Goal: Task Accomplishment & Management: Manage account settings

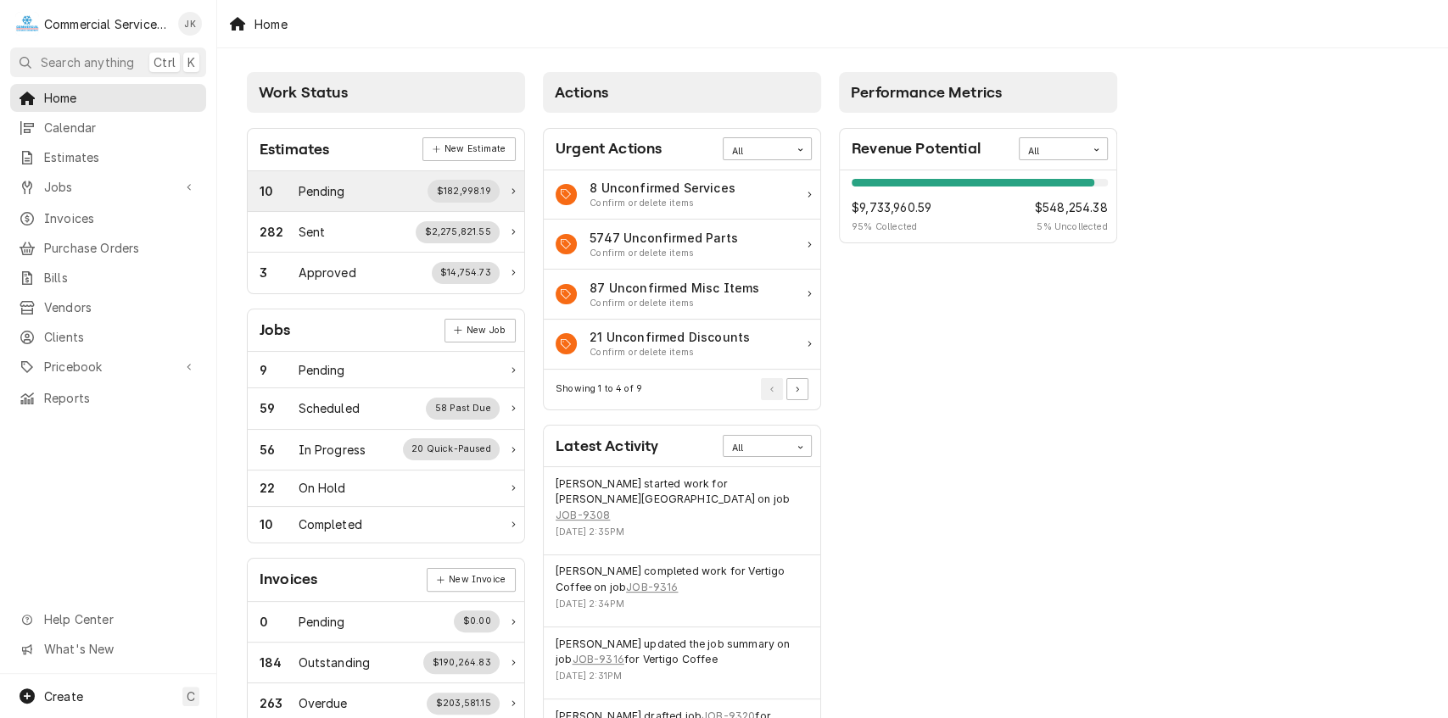
click at [398, 196] on div "10 Pending $182,998.19" at bounding box center [380, 191] width 240 height 22
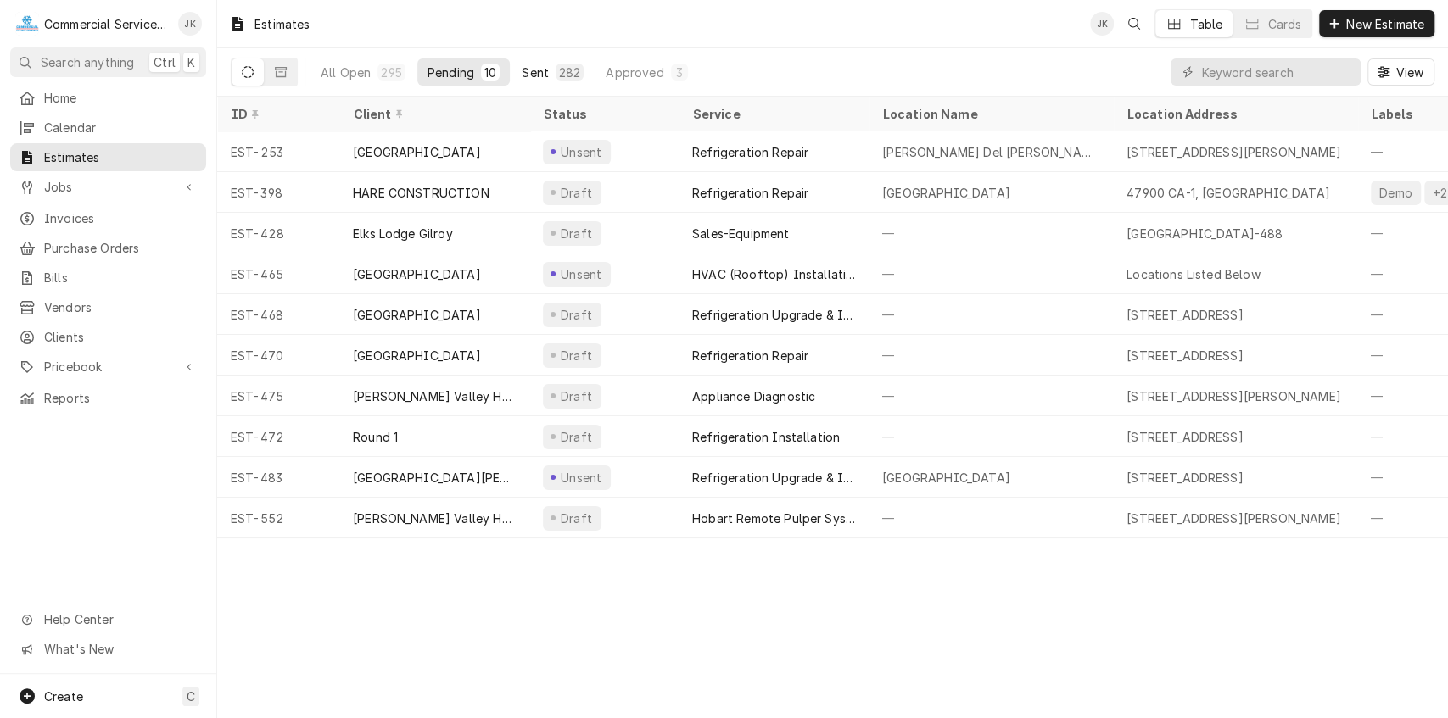
click at [556, 69] on div "282" at bounding box center [570, 72] width 28 height 17
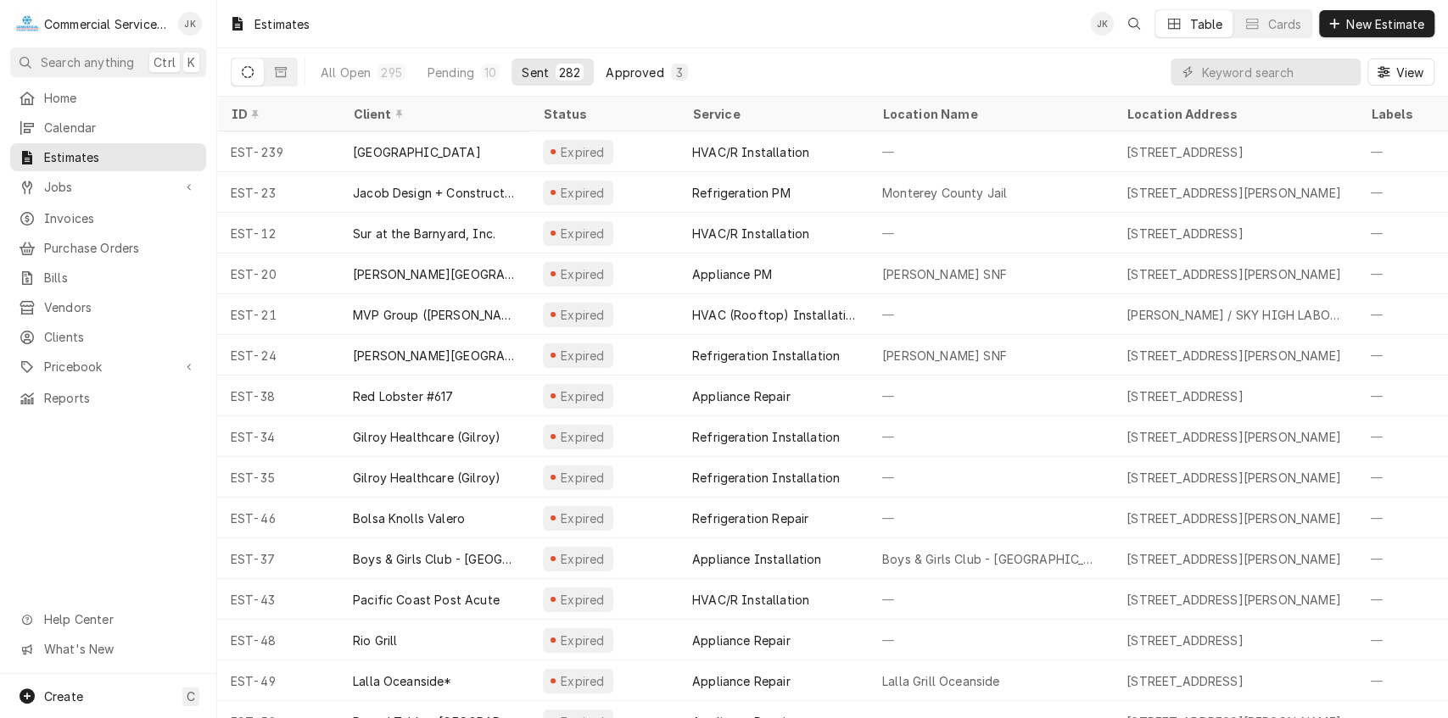
click at [637, 69] on div "Approved" at bounding box center [635, 73] width 58 height 18
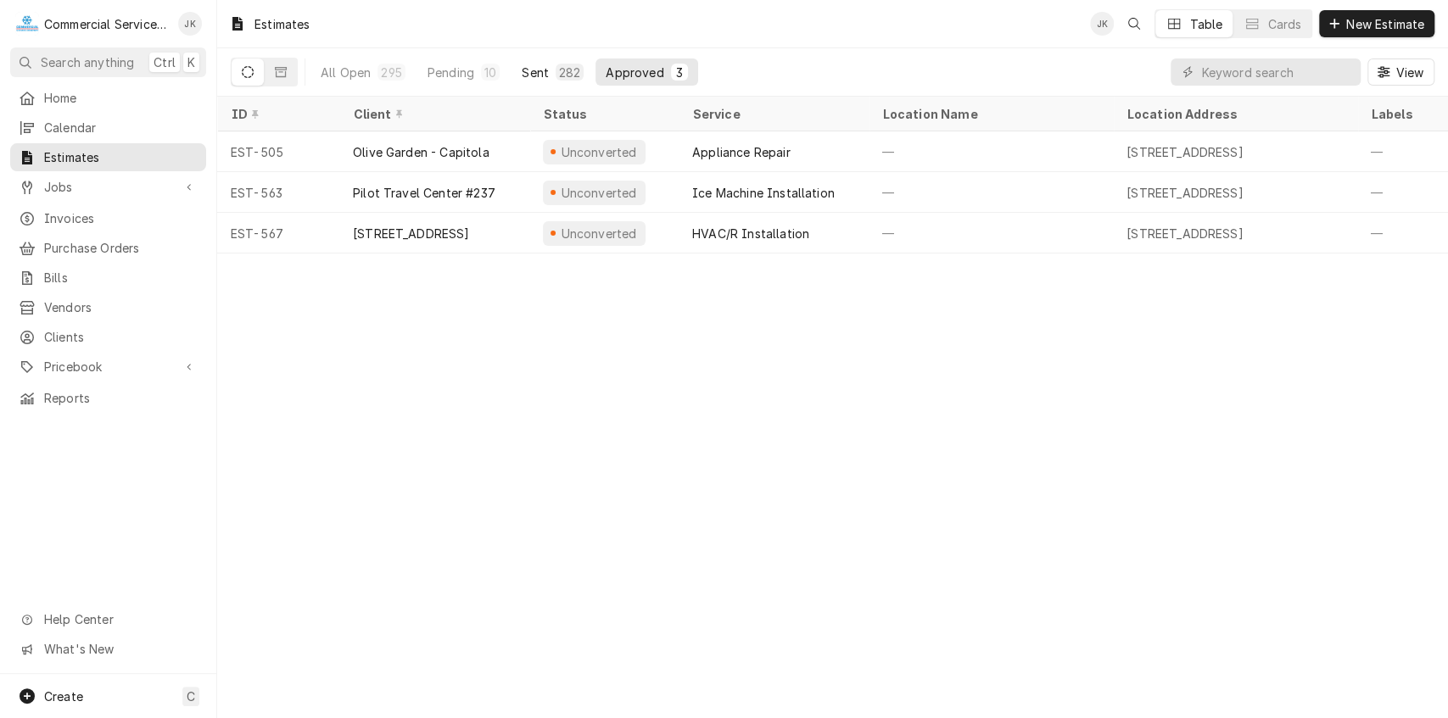
click at [534, 66] on div "Sent" at bounding box center [535, 73] width 27 height 18
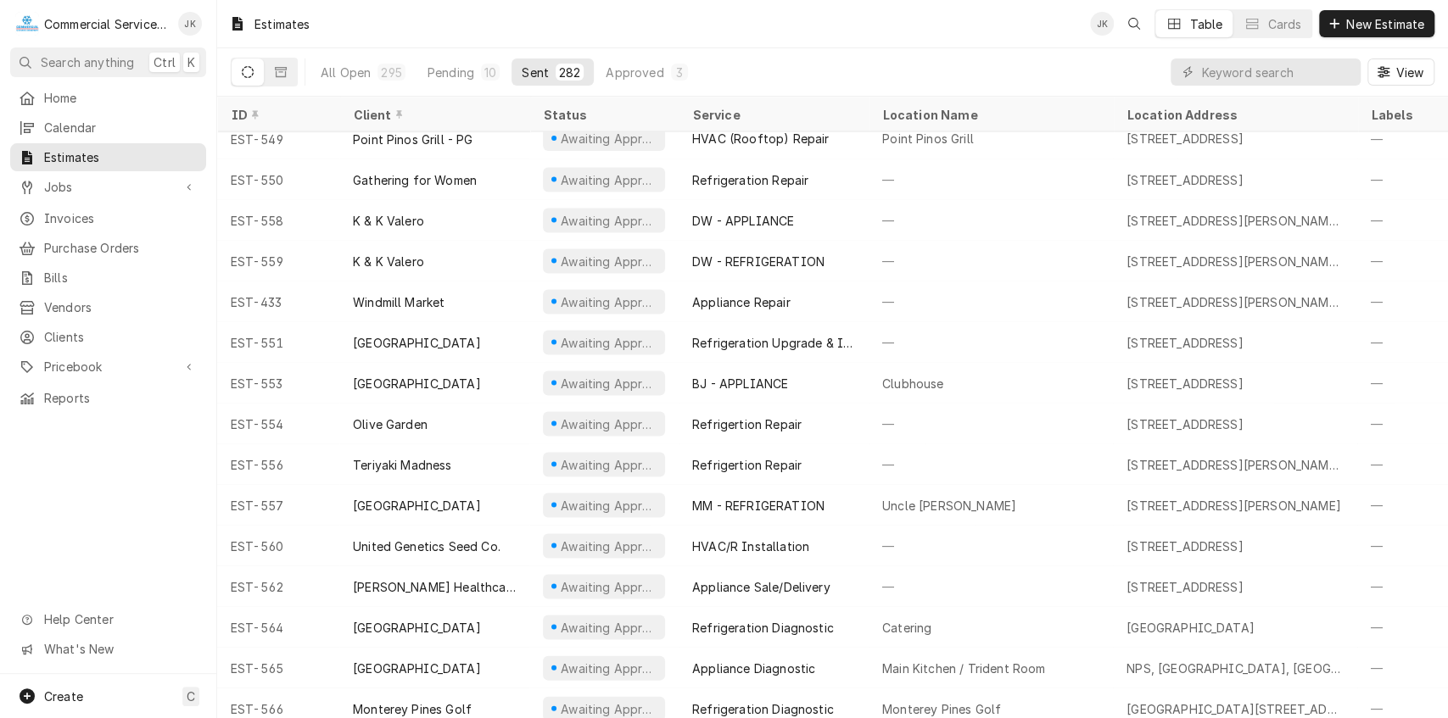
scroll to position [10898, 0]
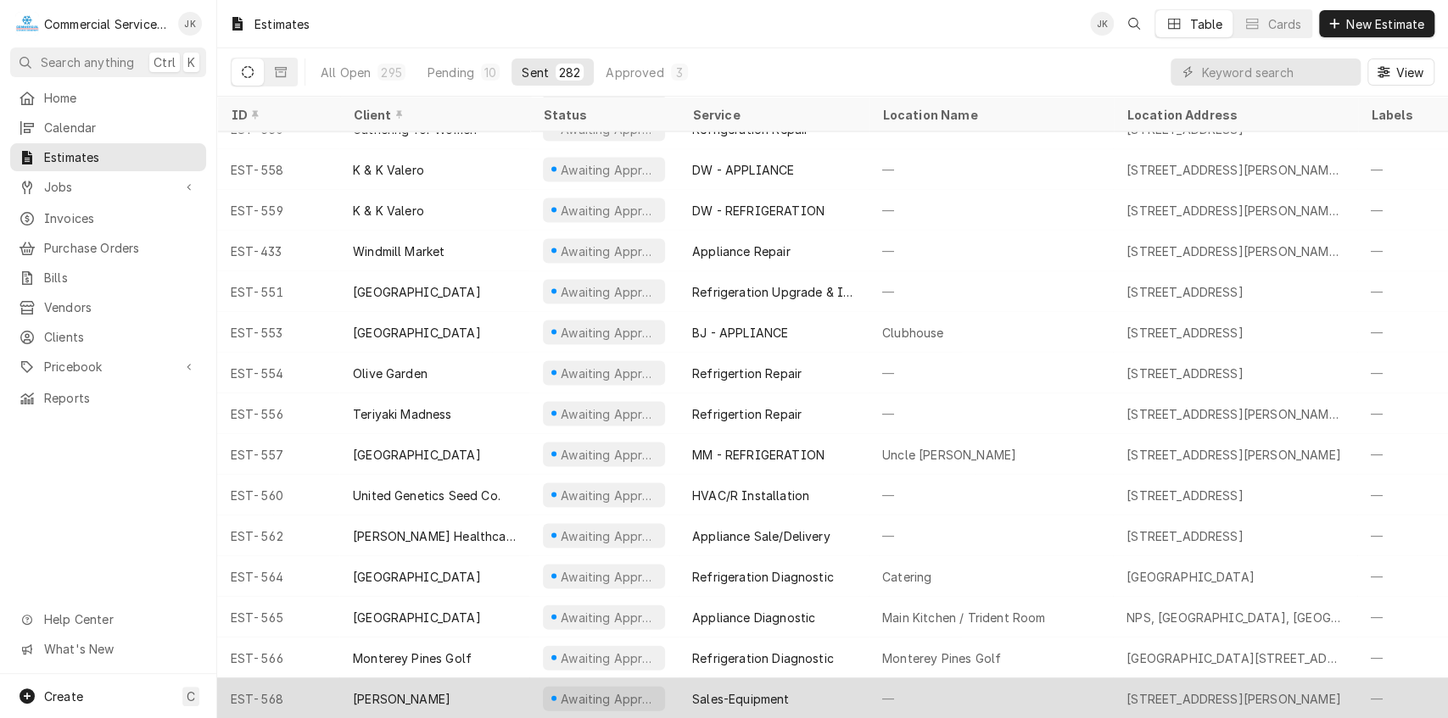
click at [616, 686] on div "Awaiting Approval" at bounding box center [604, 698] width 122 height 25
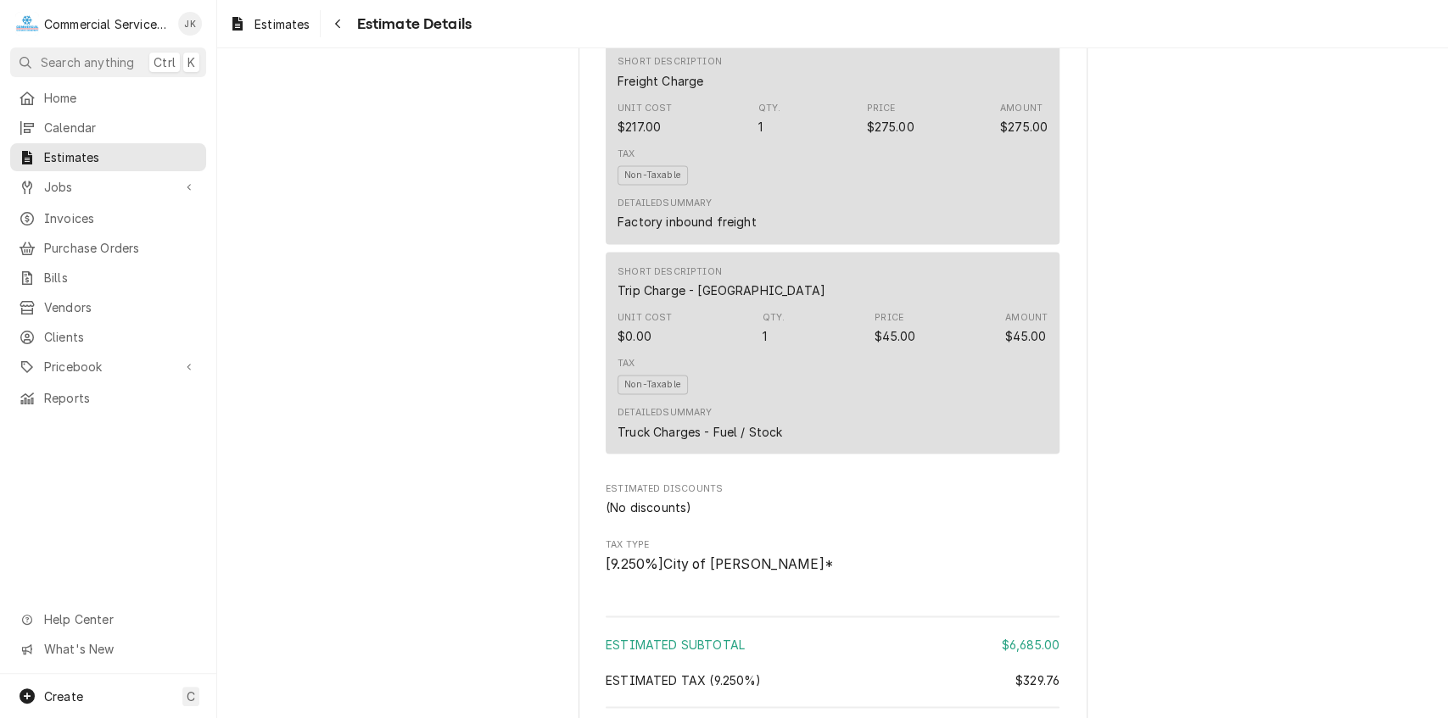
scroll to position [2110, 0]
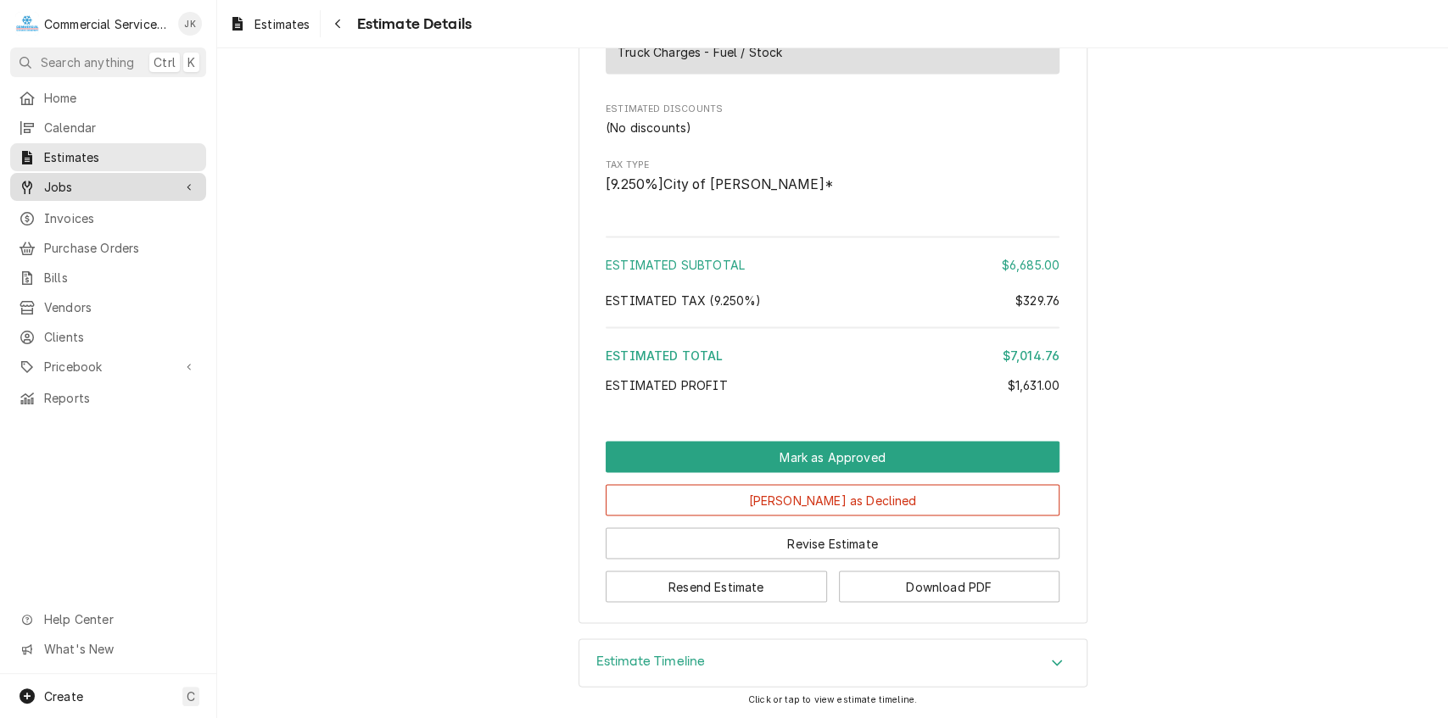
click at [104, 183] on span "Jobs" at bounding box center [108, 187] width 128 height 18
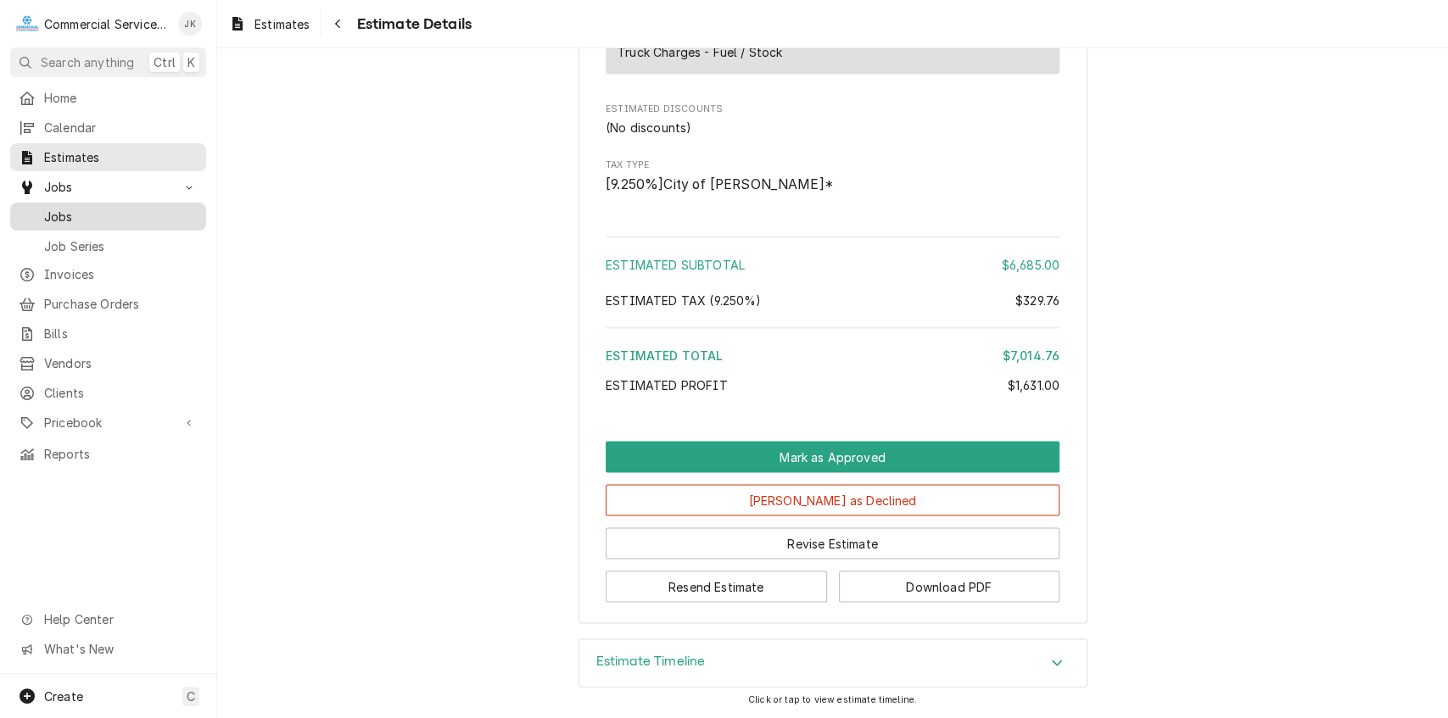
click at [81, 208] on span "Jobs" at bounding box center [121, 217] width 154 height 18
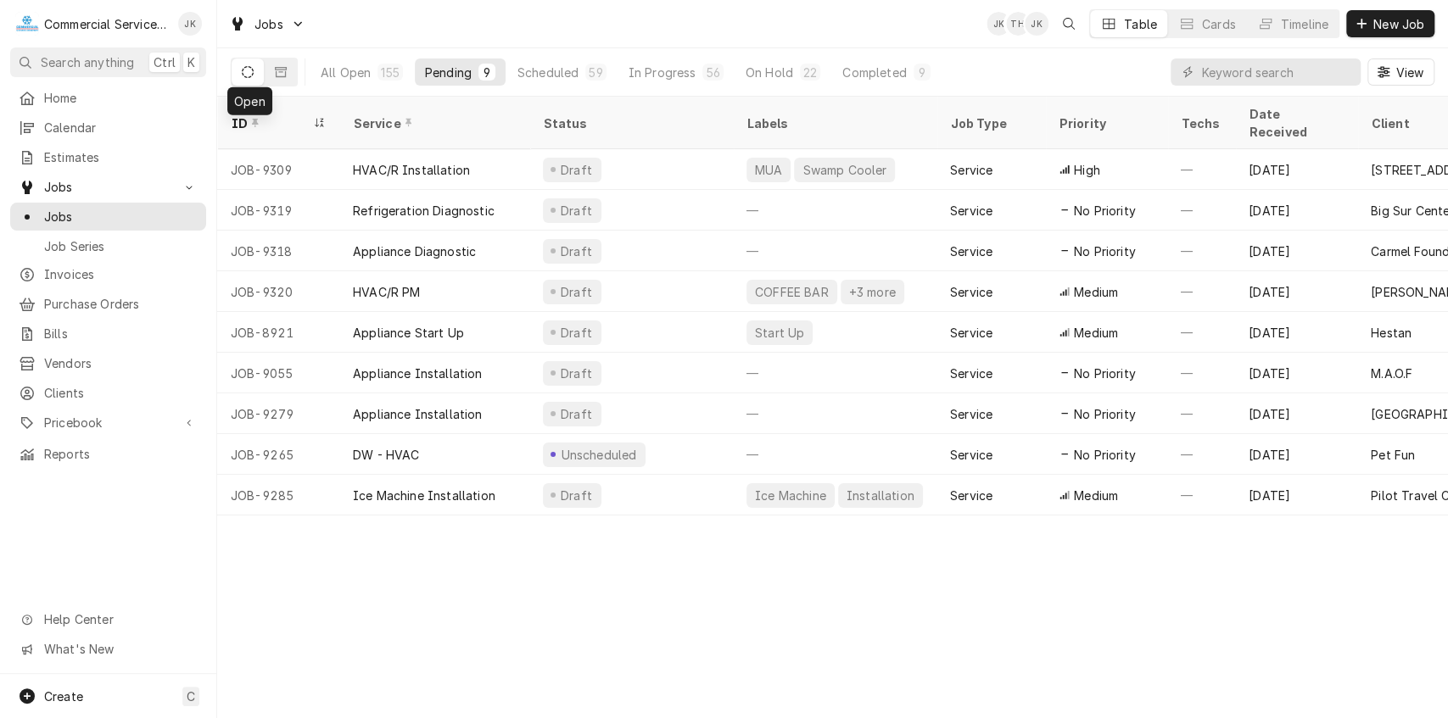
click at [243, 72] on icon "Dynamic Content Wrapper" at bounding box center [248, 72] width 12 height 12
click at [280, 70] on icon "Dynamic Content Wrapper" at bounding box center [281, 72] width 12 height 10
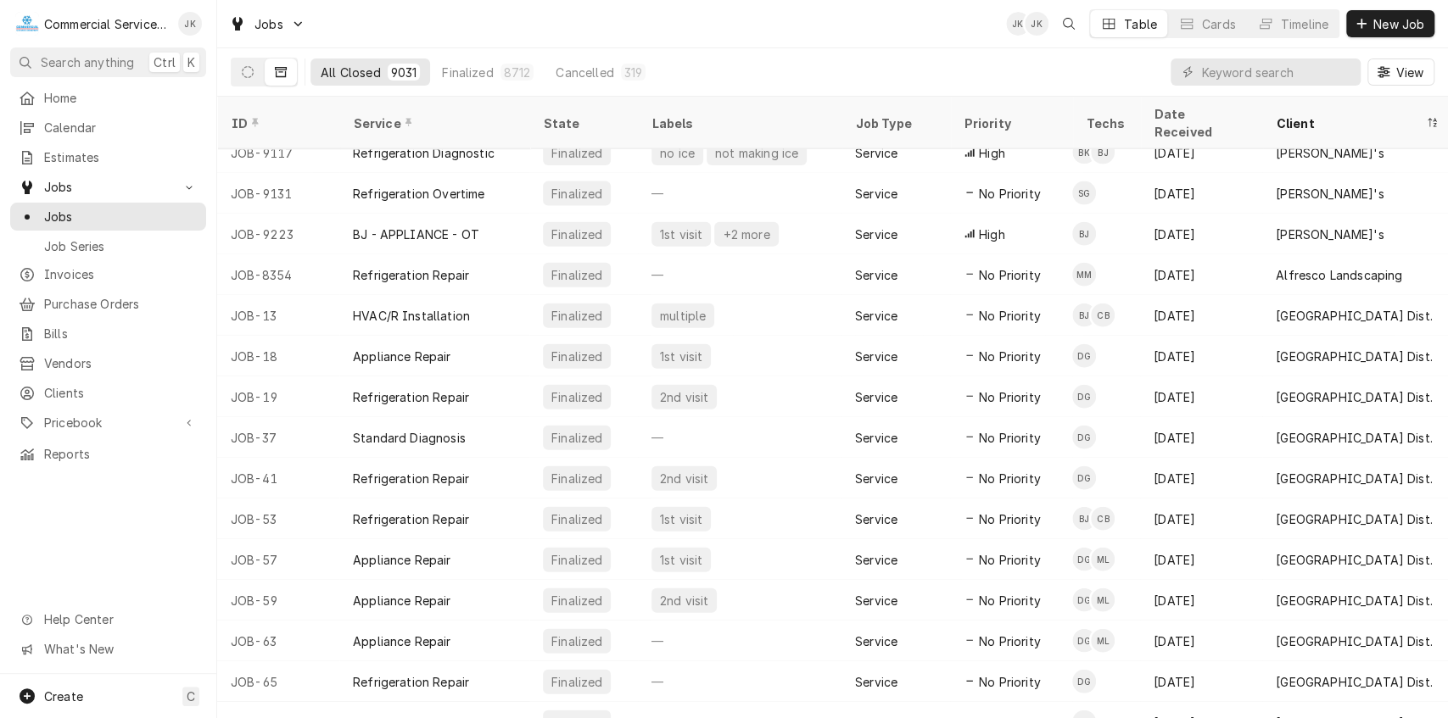
scroll to position [6998, 0]
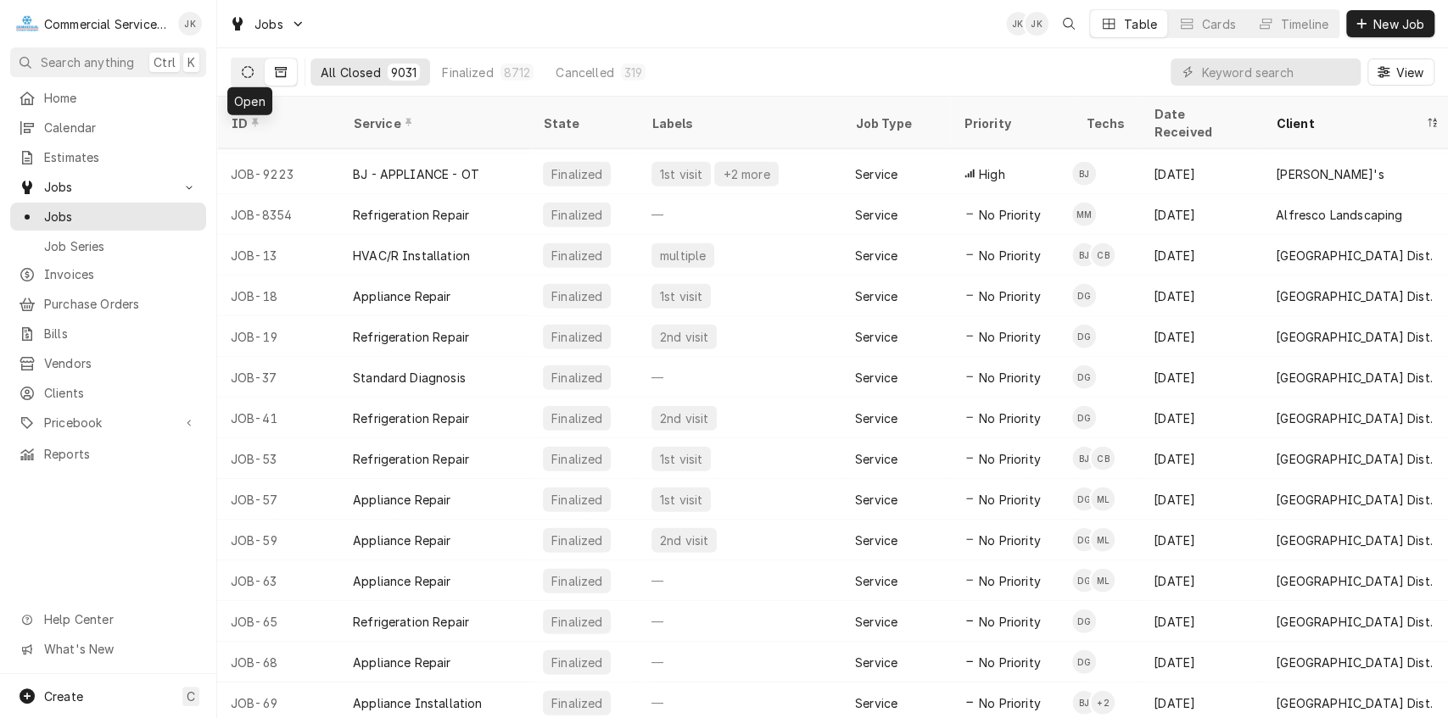
click at [246, 74] on icon "Dynamic Content Wrapper" at bounding box center [248, 72] width 12 height 12
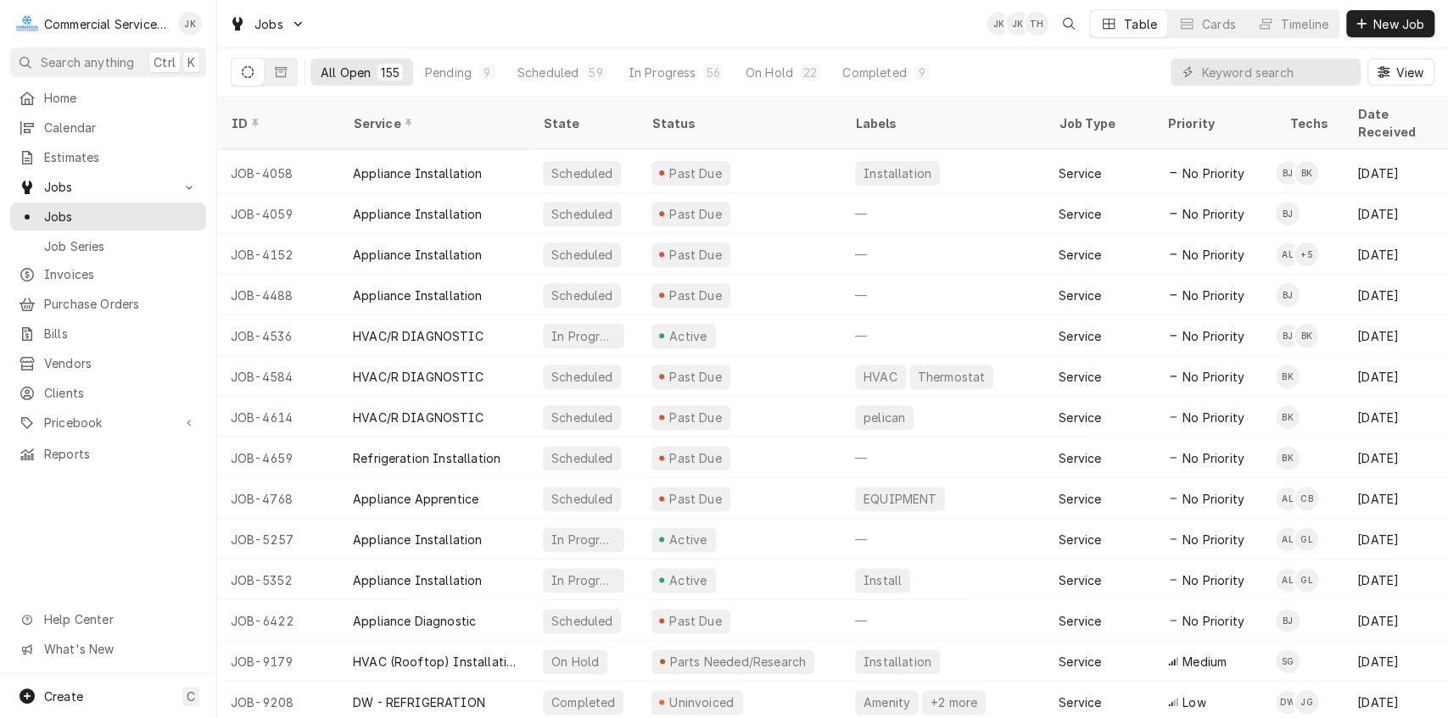
scroll to position [5728, 0]
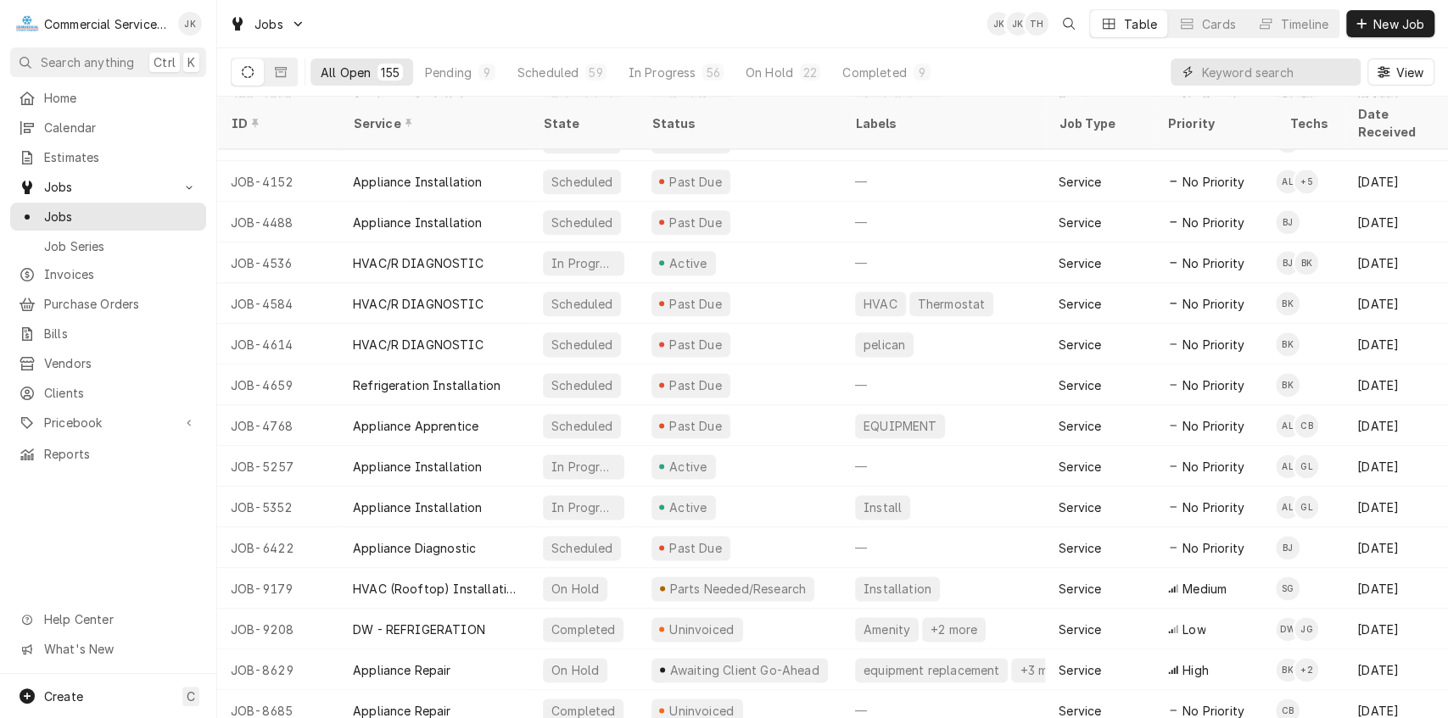
click at [1242, 79] on input "Dynamic Content Wrapper" at bounding box center [1276, 72] width 151 height 27
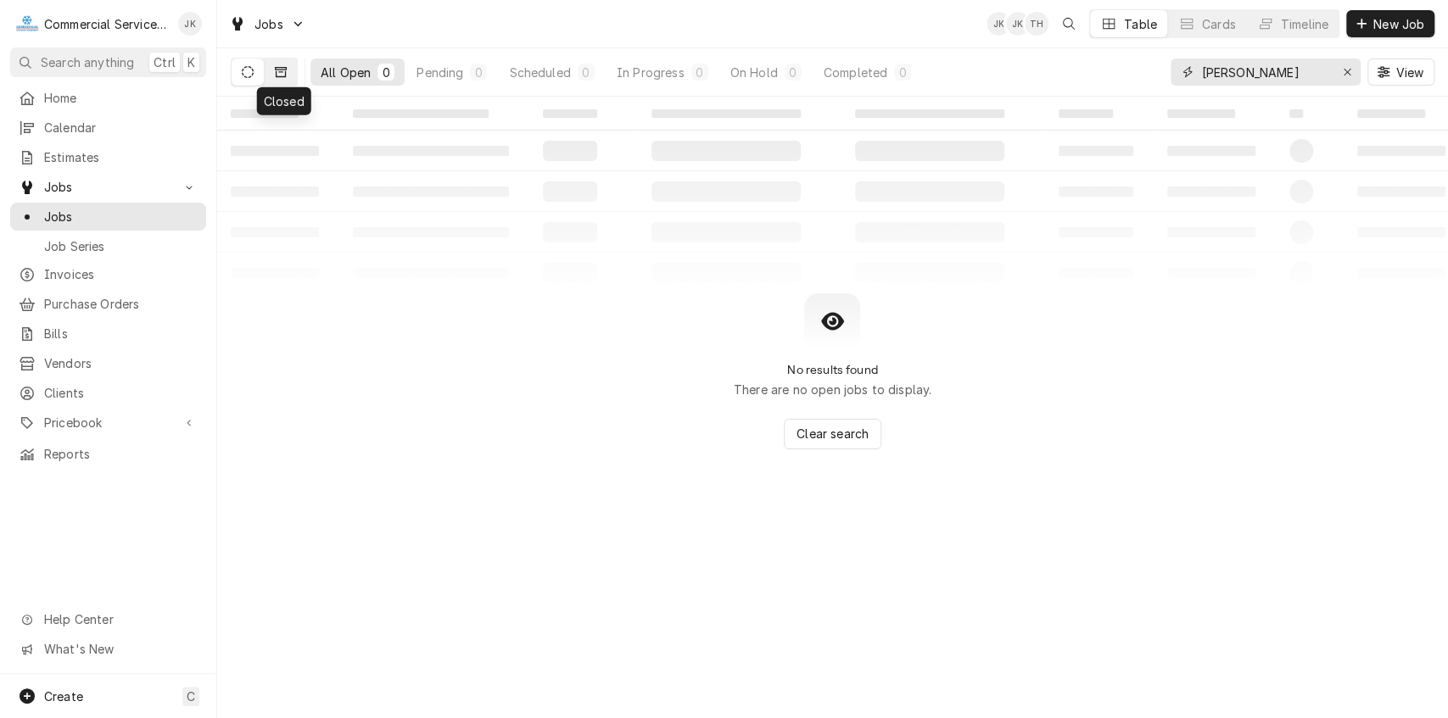
type input "Tarpy's"
click at [285, 75] on icon "Dynamic Content Wrapper" at bounding box center [281, 72] width 12 height 10
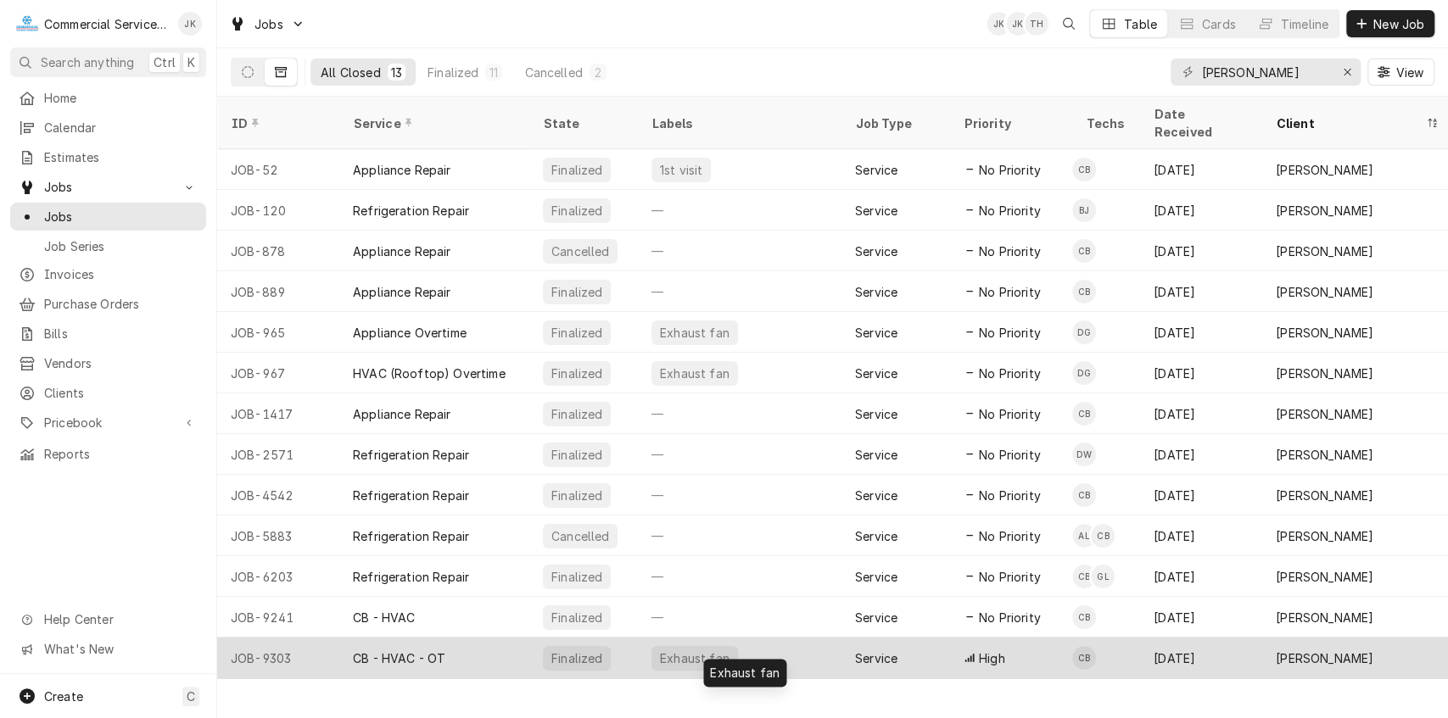
click at [700, 650] on div "Exhaust fan" at bounding box center [694, 659] width 73 height 18
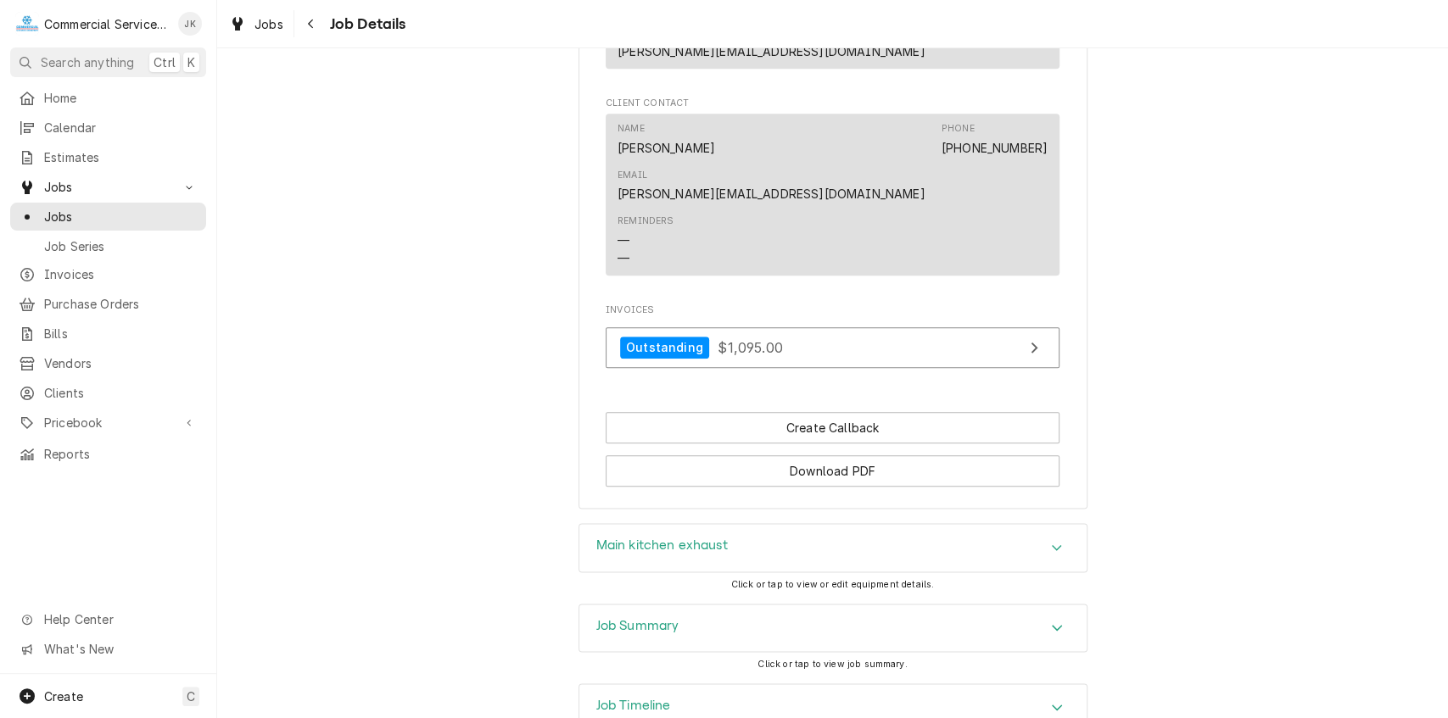
scroll to position [1230, 0]
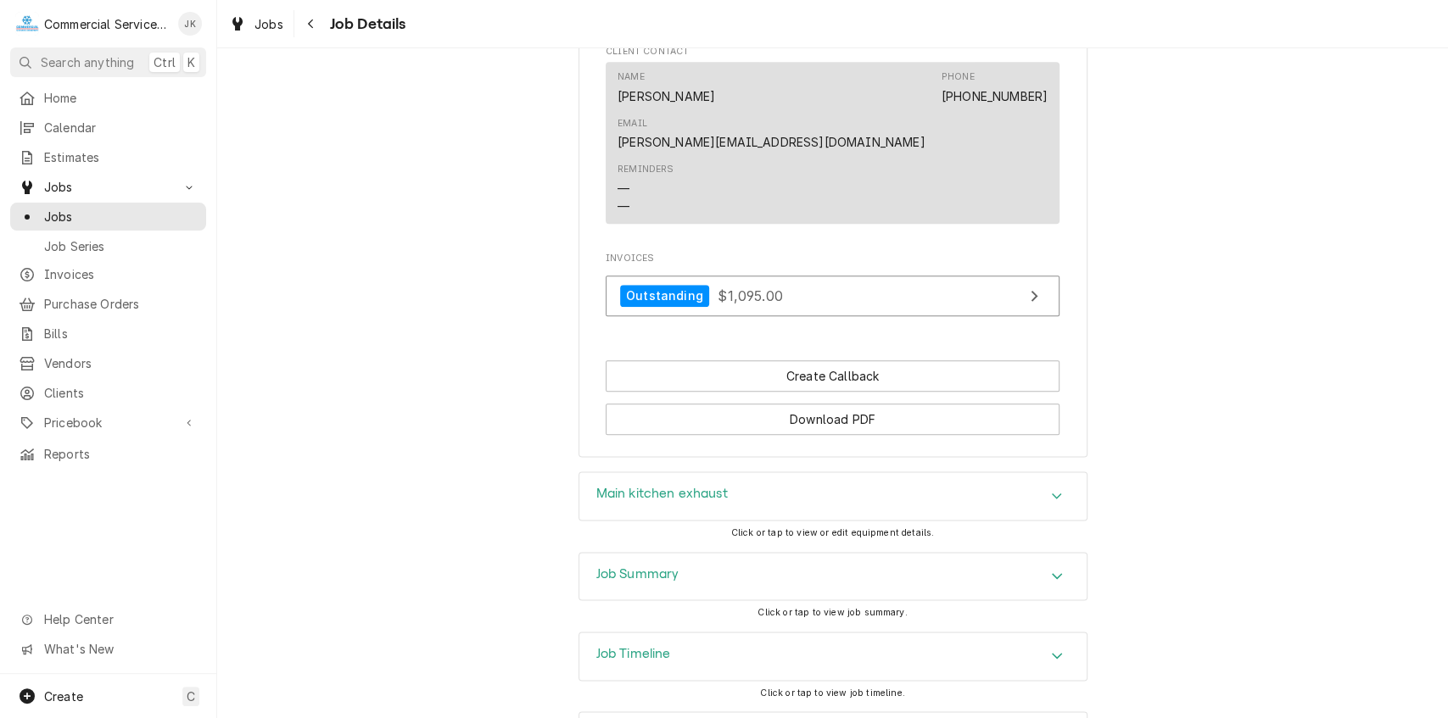
click at [672, 567] on div "Job Summary" at bounding box center [637, 577] width 83 height 20
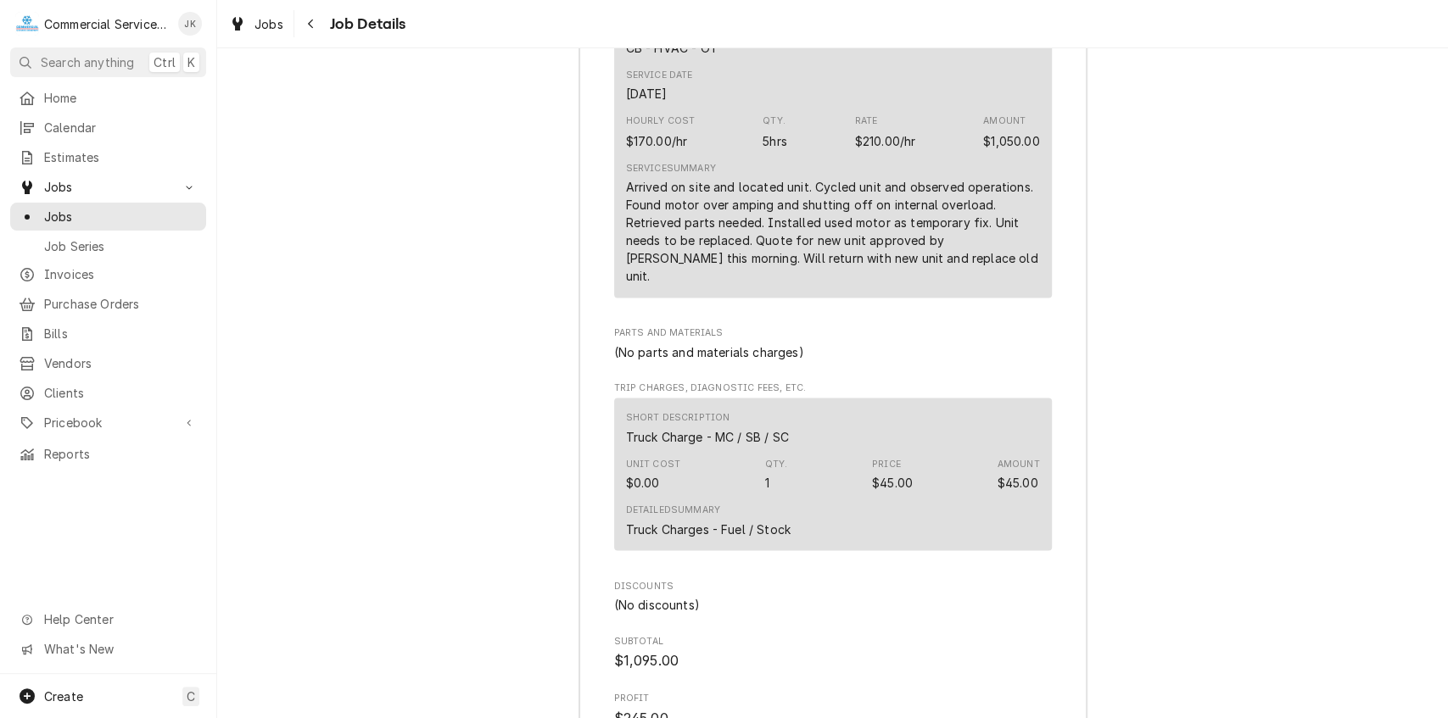
scroll to position [2275, 0]
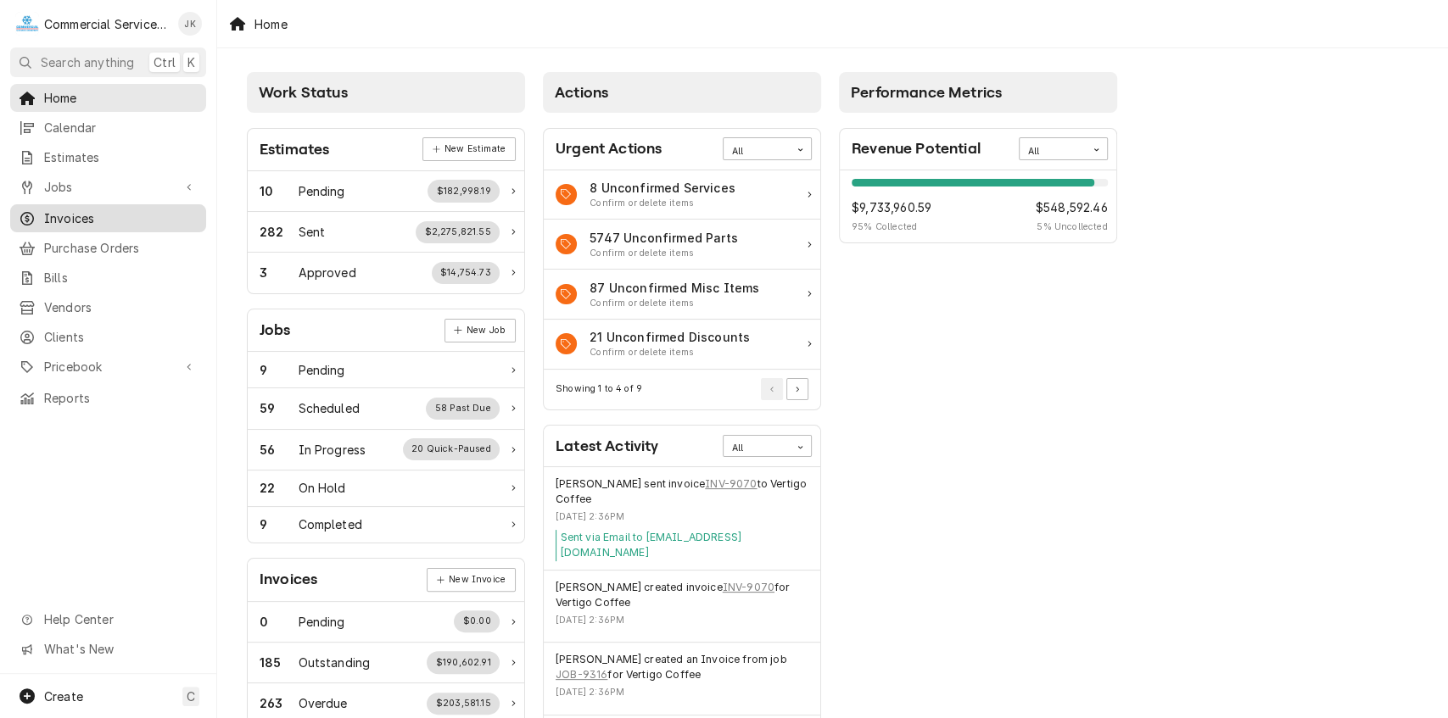
click at [86, 209] on span "Invoices" at bounding box center [121, 218] width 154 height 18
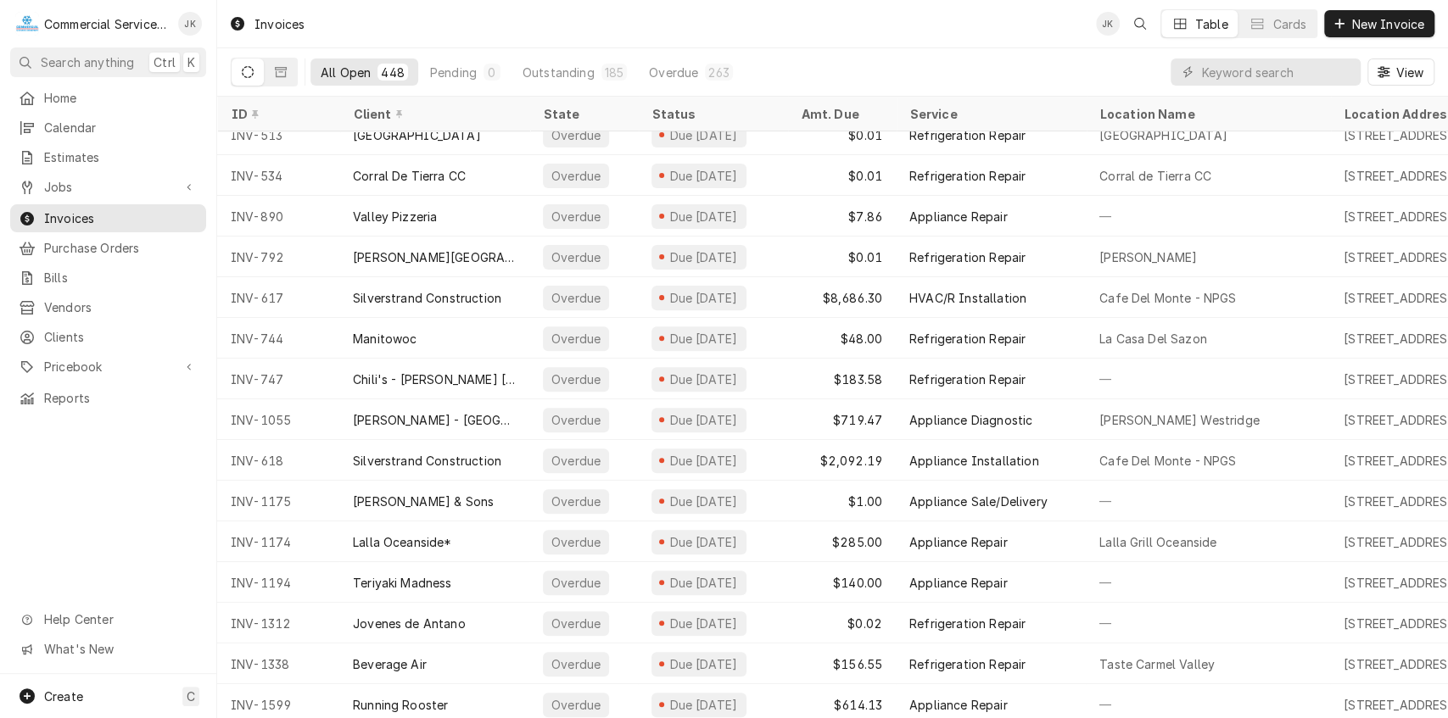
scroll to position [457, 0]
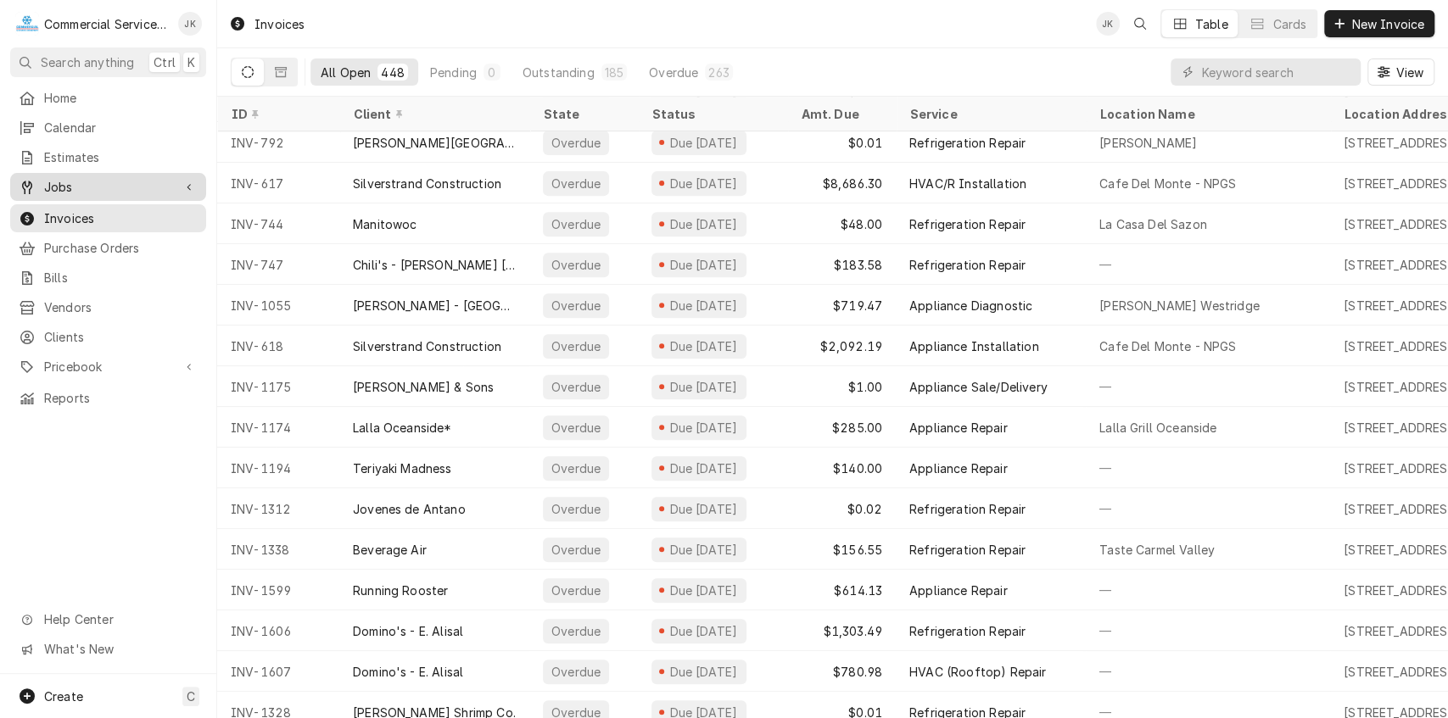
click at [68, 178] on span "Jobs" at bounding box center [108, 187] width 128 height 18
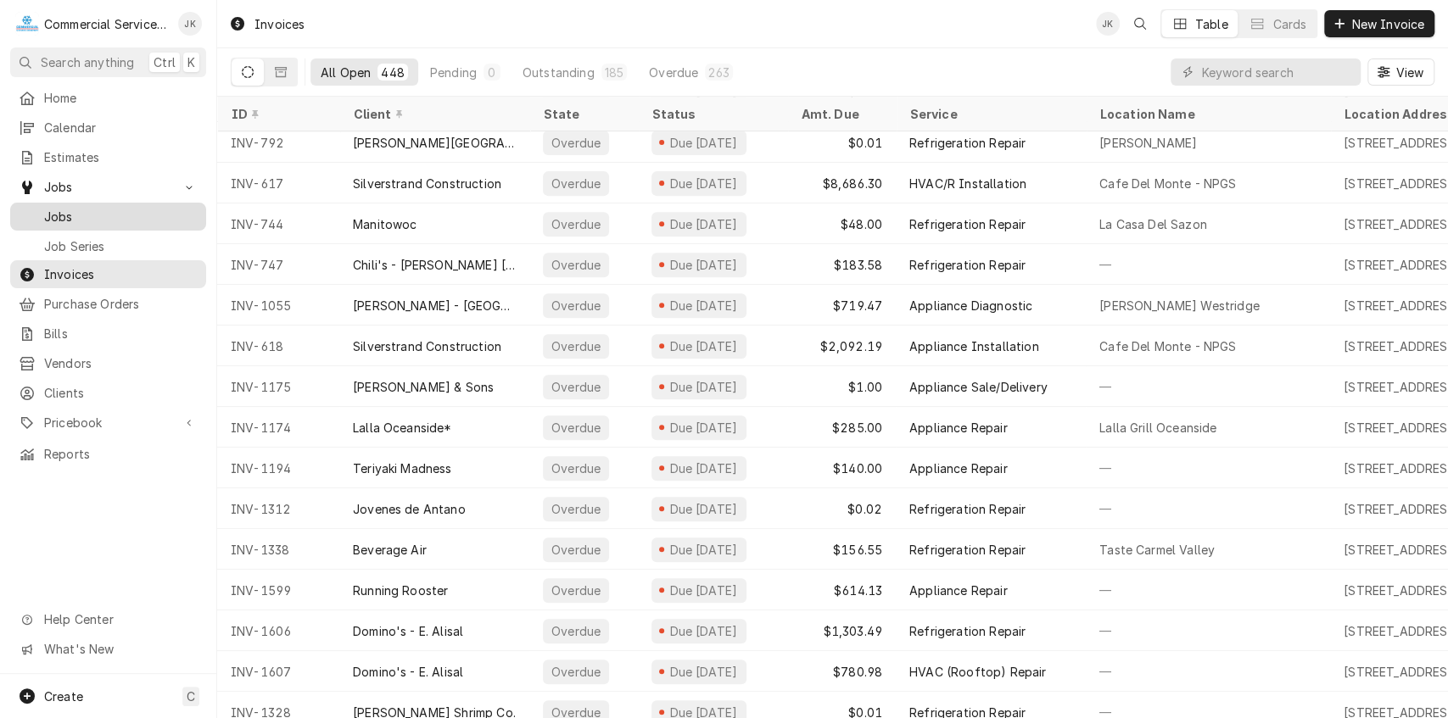
click at [82, 214] on span "Jobs" at bounding box center [121, 217] width 154 height 18
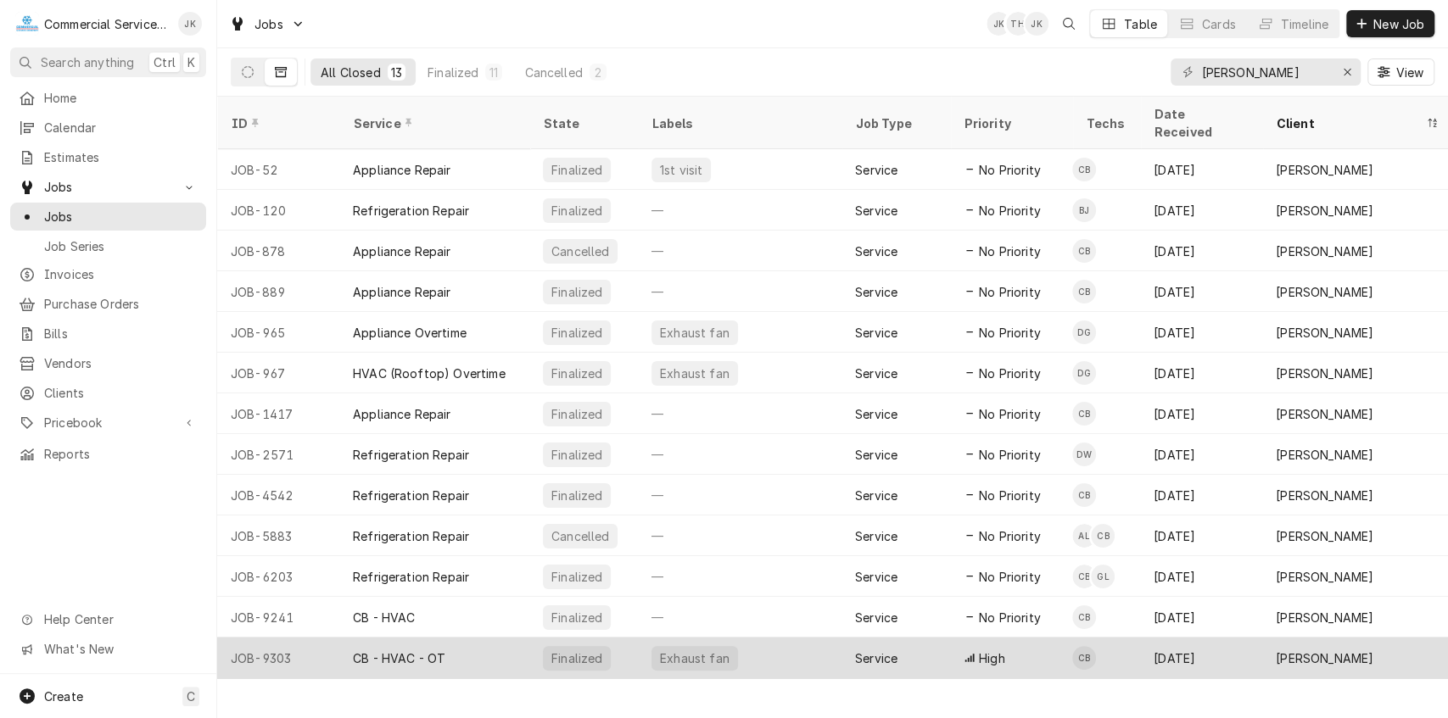
click at [840, 638] on div "Exhaust fan" at bounding box center [740, 658] width 204 height 41
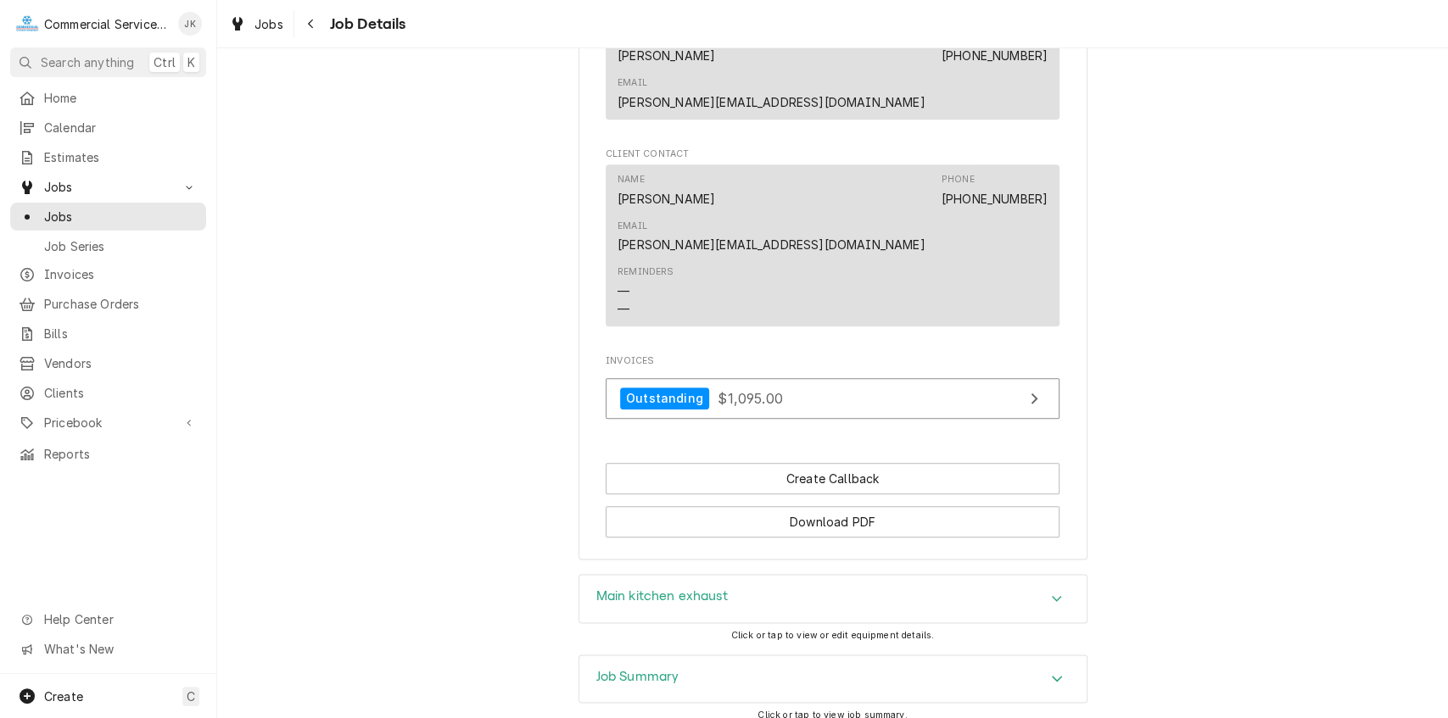
scroll to position [1138, 0]
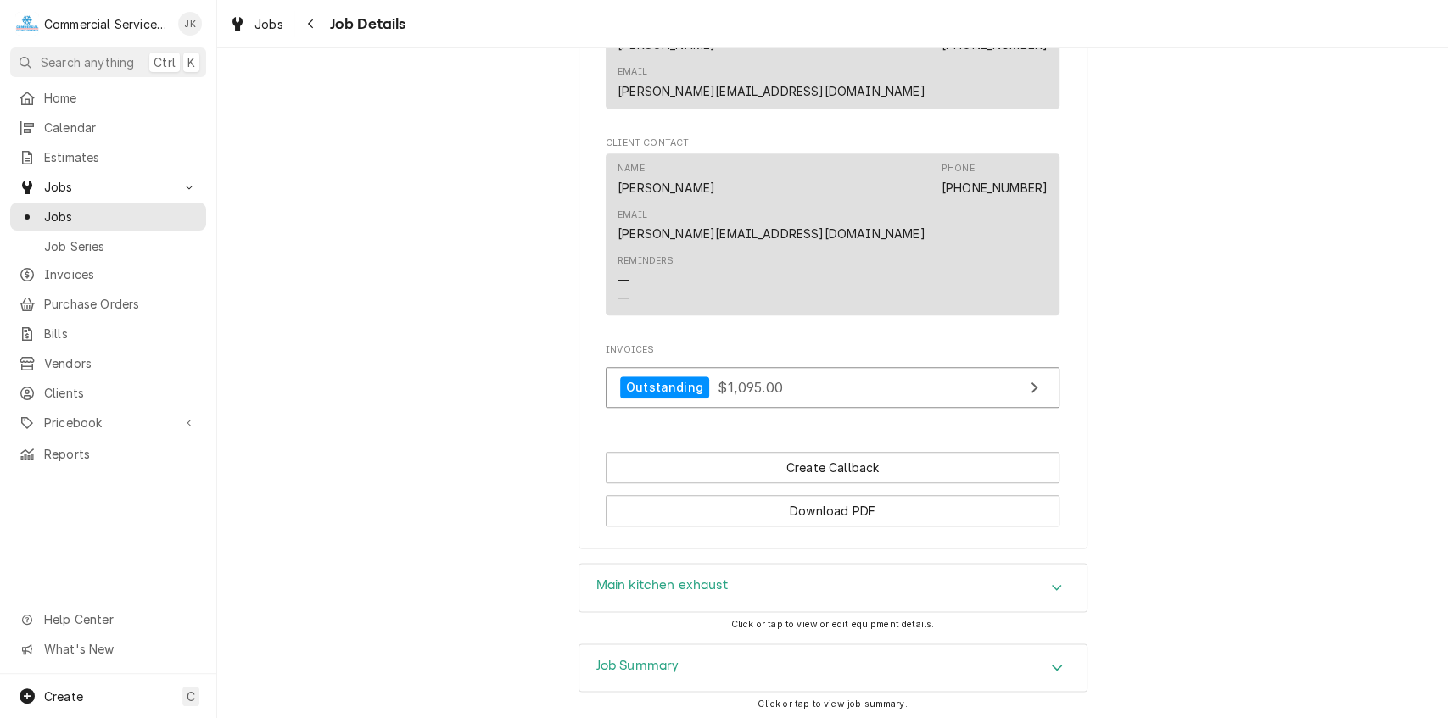
click at [670, 645] on div "Job Summary" at bounding box center [832, 668] width 507 height 47
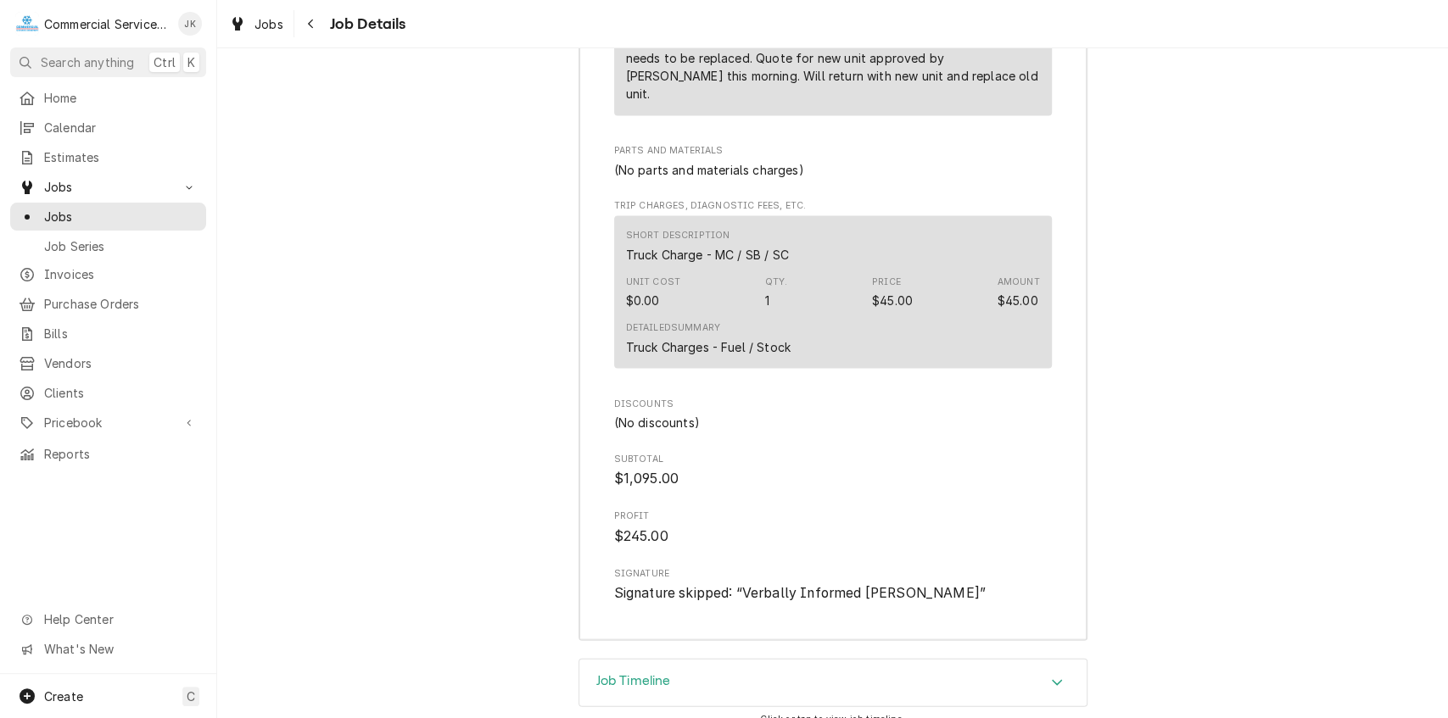
scroll to position [2275, 0]
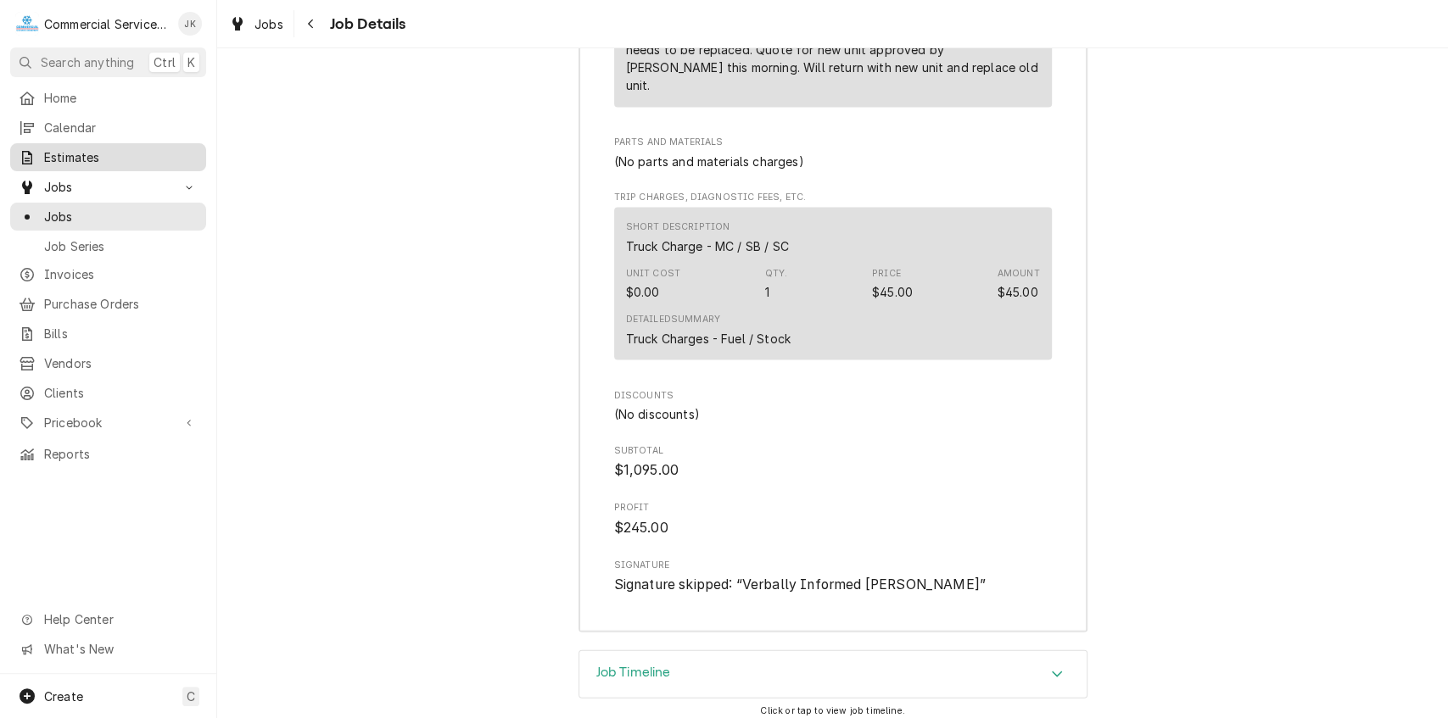
click at [88, 148] on span "Estimates" at bounding box center [121, 157] width 154 height 18
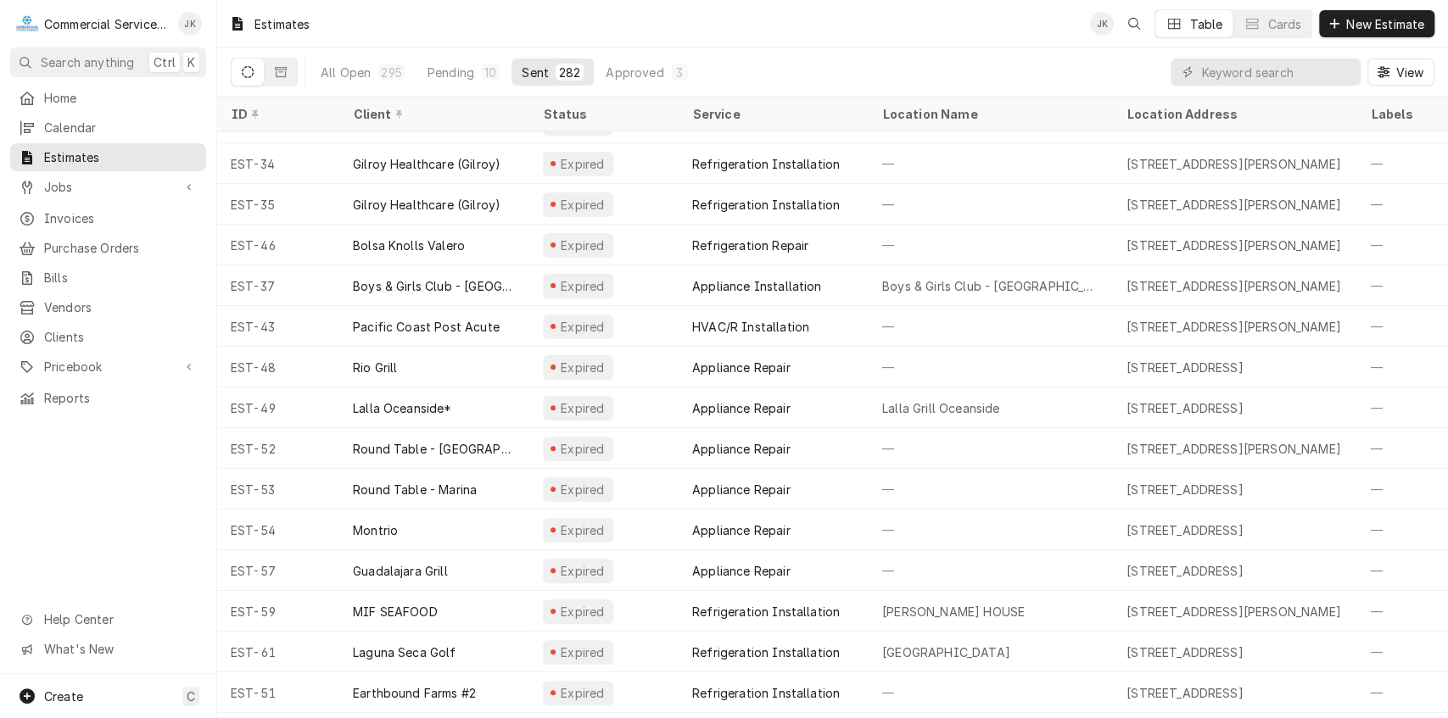
scroll to position [286, 0]
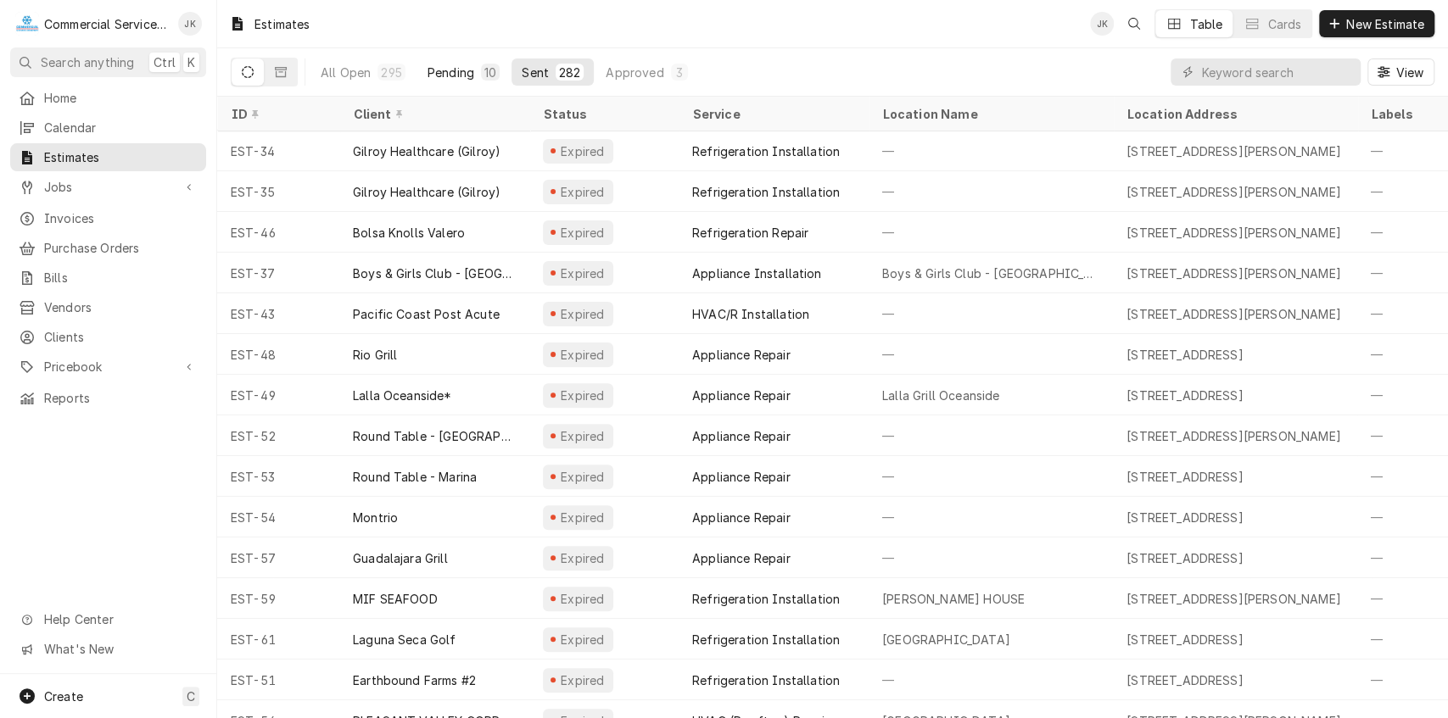
click at [456, 70] on div "Pending" at bounding box center [450, 73] width 47 height 18
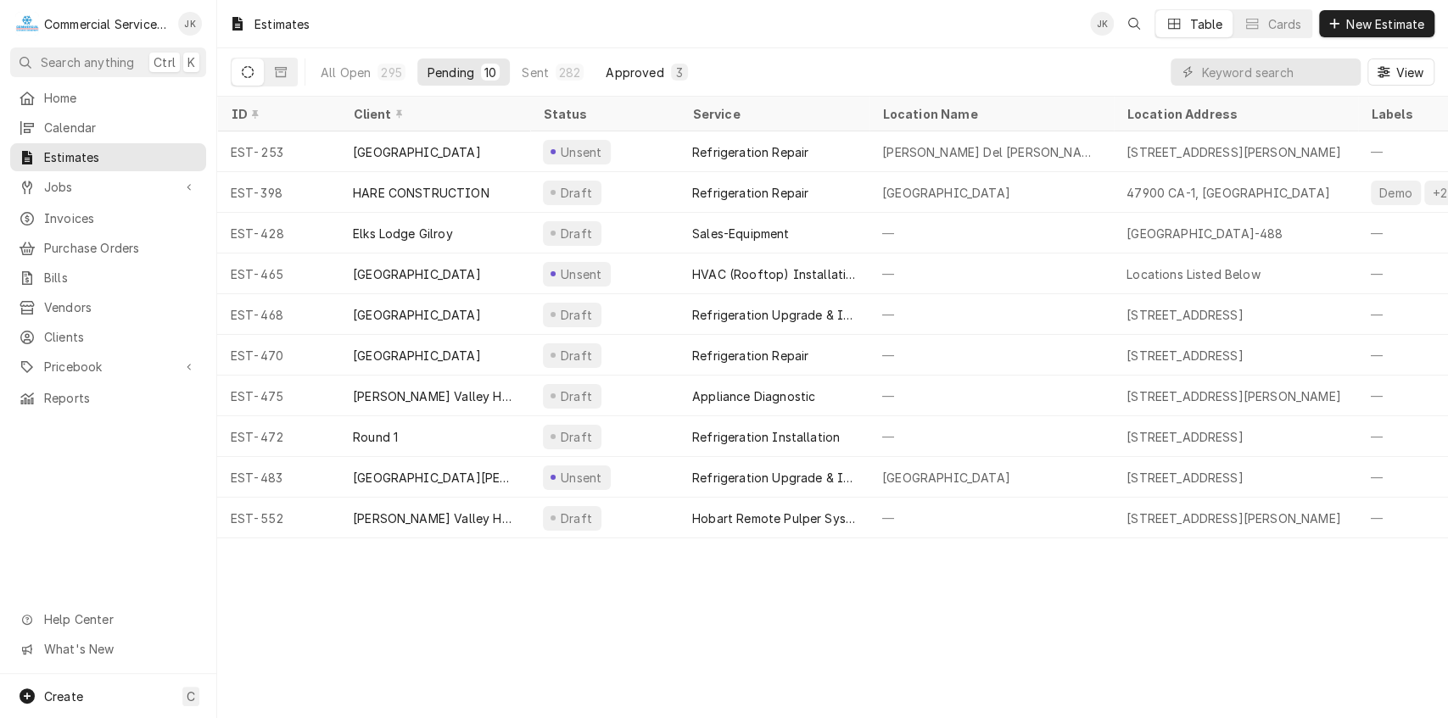
click at [627, 64] on div "Approved" at bounding box center [635, 73] width 58 height 18
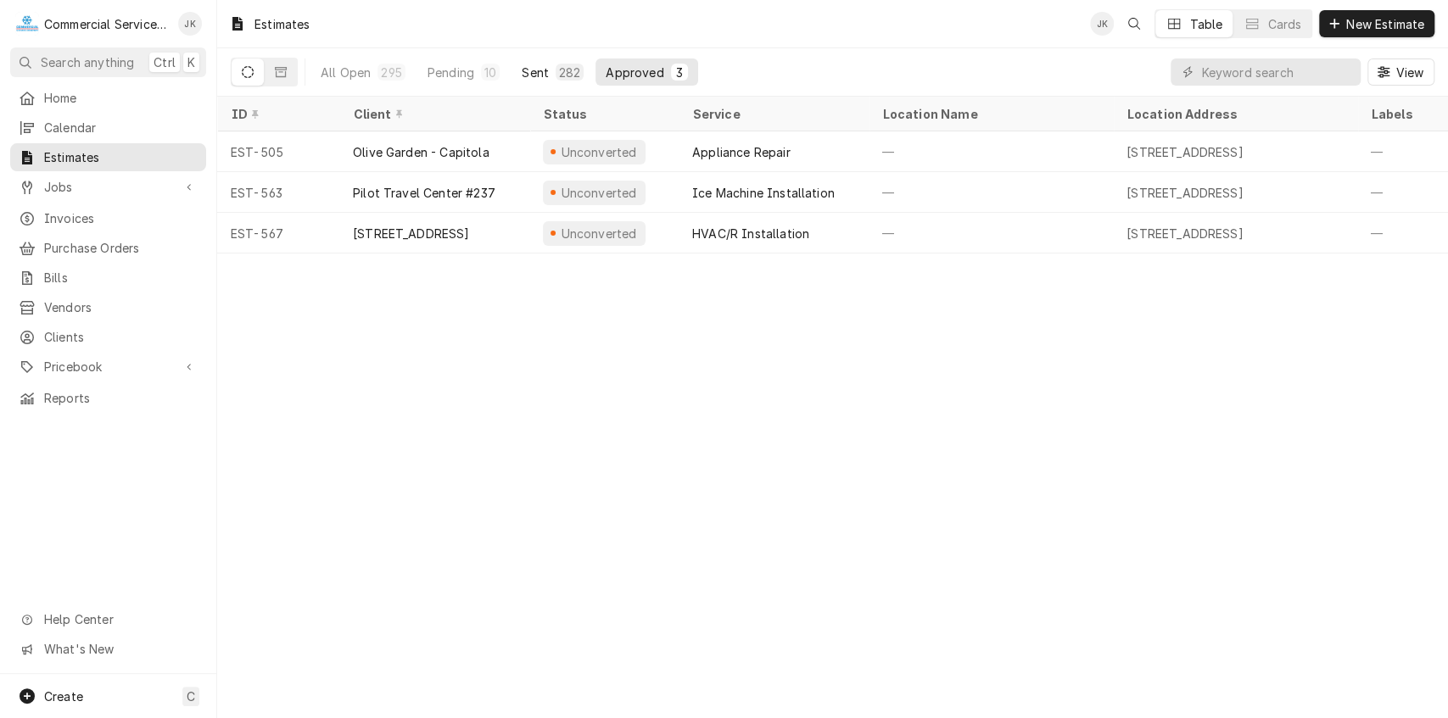
click at [539, 64] on div "Sent" at bounding box center [535, 73] width 27 height 18
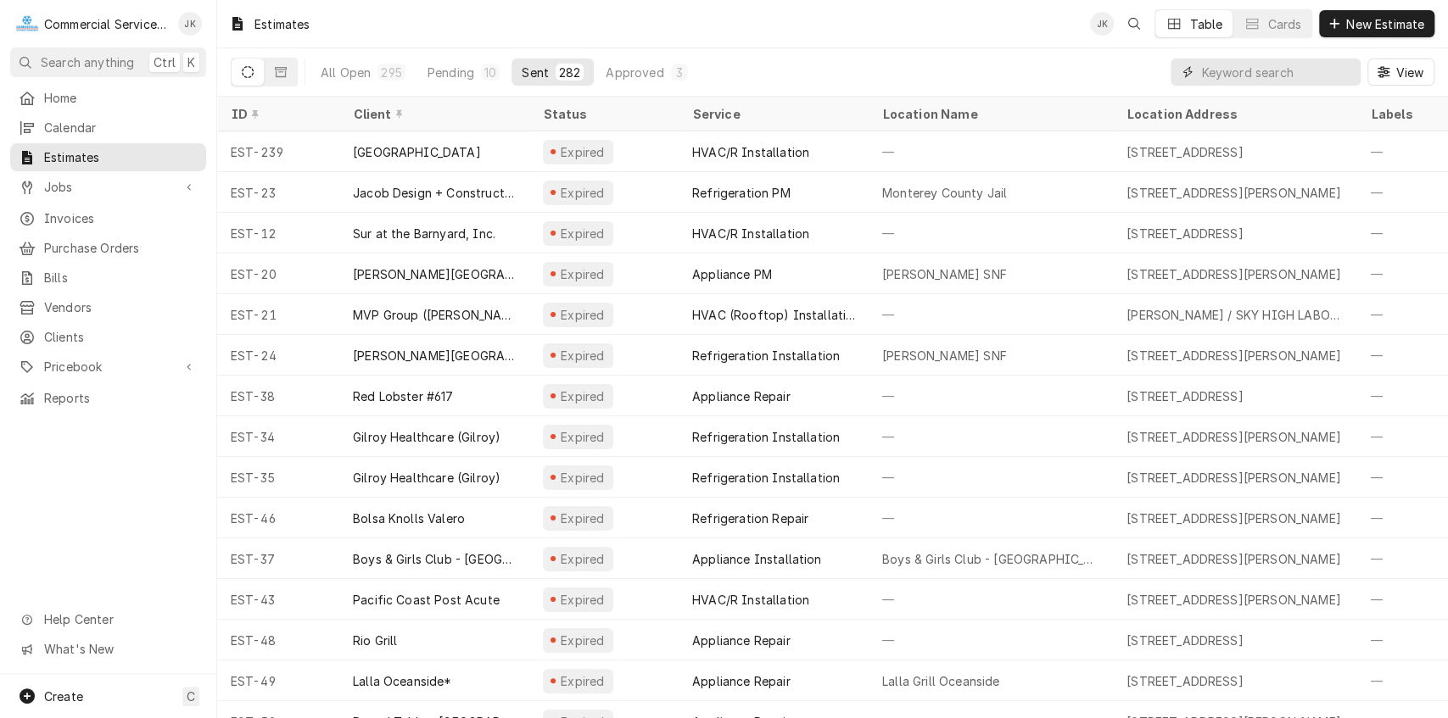
click at [1226, 74] on input "Dynamic Content Wrapper" at bounding box center [1276, 72] width 151 height 27
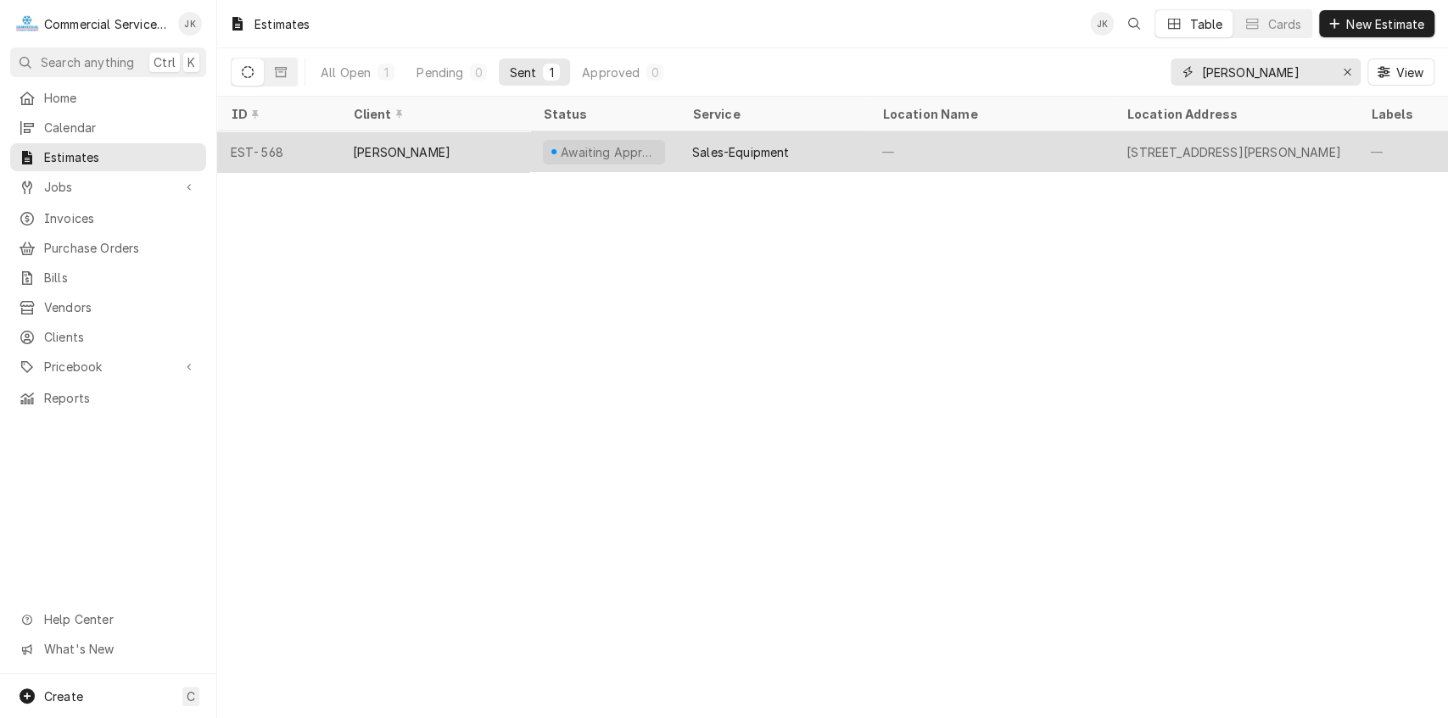
type input "[PERSON_NAME]"
click at [589, 151] on div "Awaiting Approval" at bounding box center [608, 152] width 99 height 18
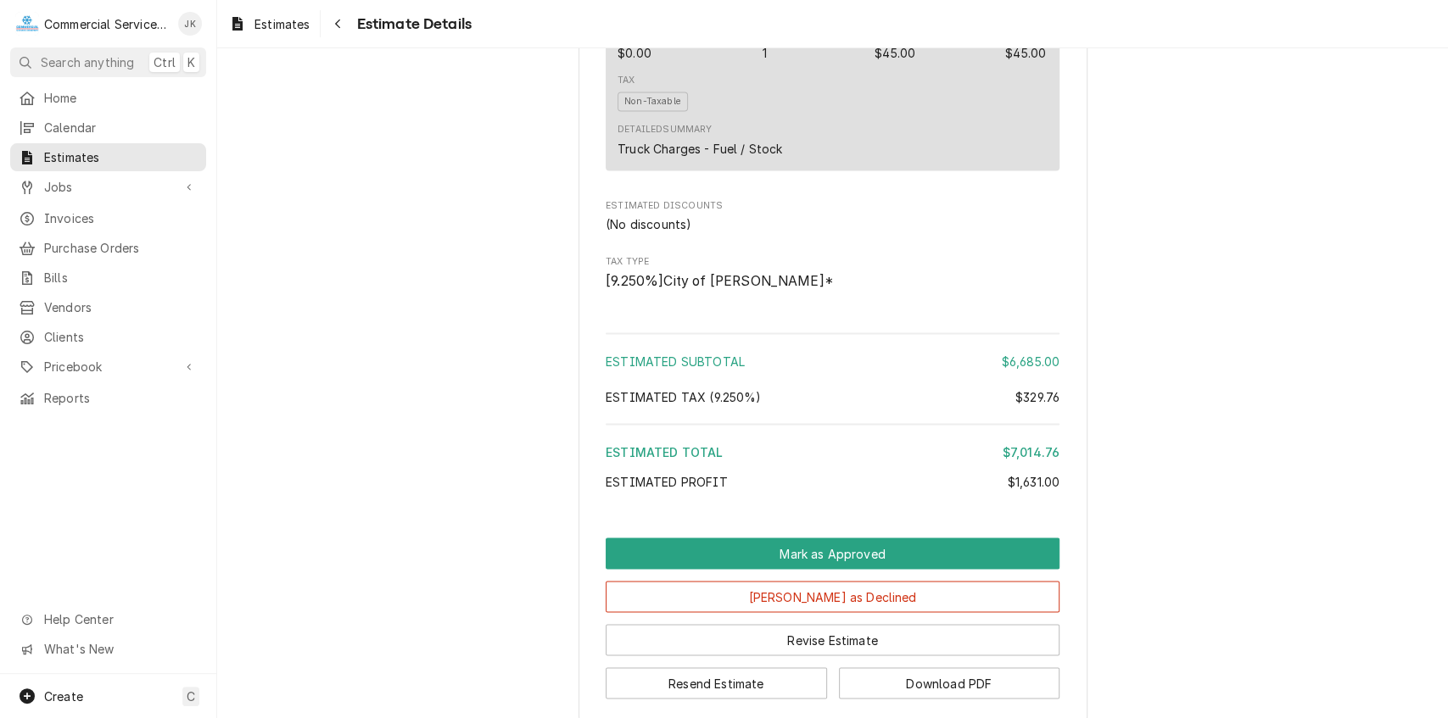
scroll to position [2110, 0]
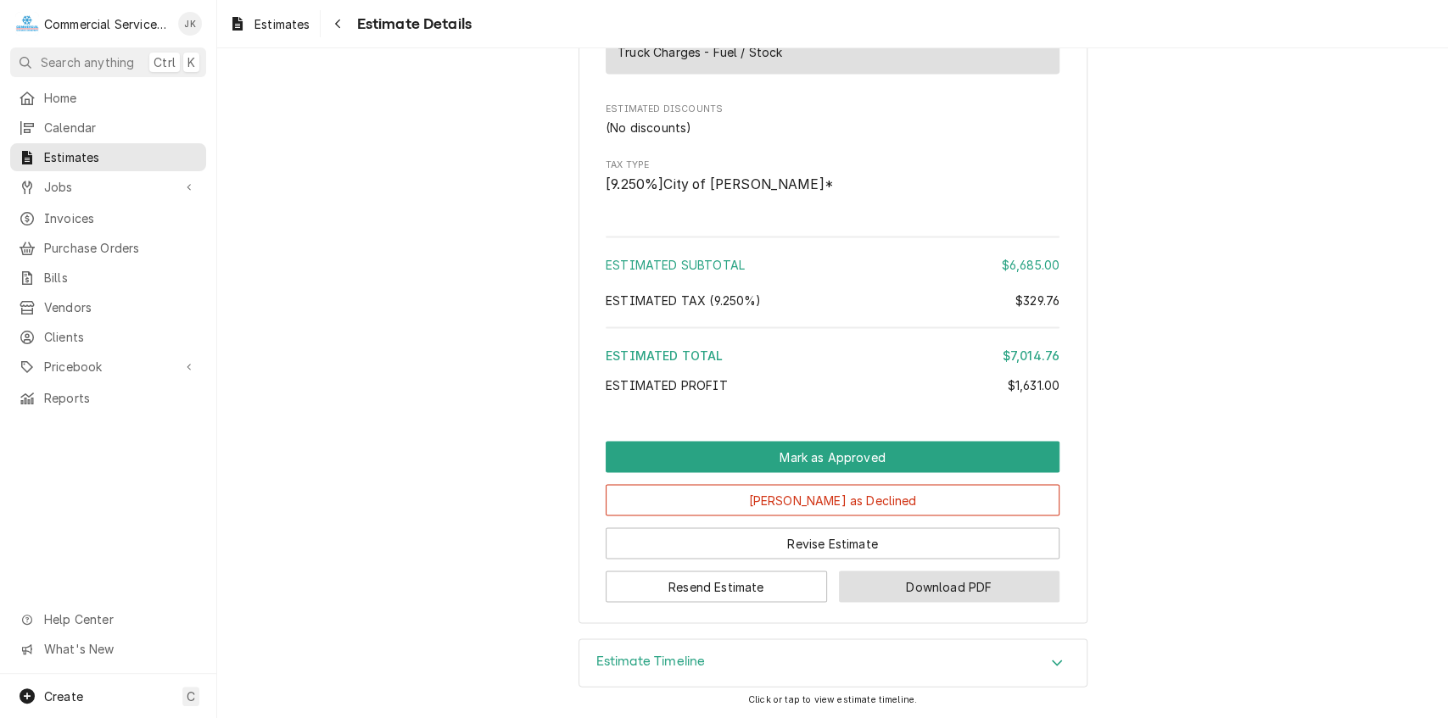
click at [941, 578] on button "Download PDF" at bounding box center [949, 586] width 221 height 31
